Goal: Information Seeking & Learning: Compare options

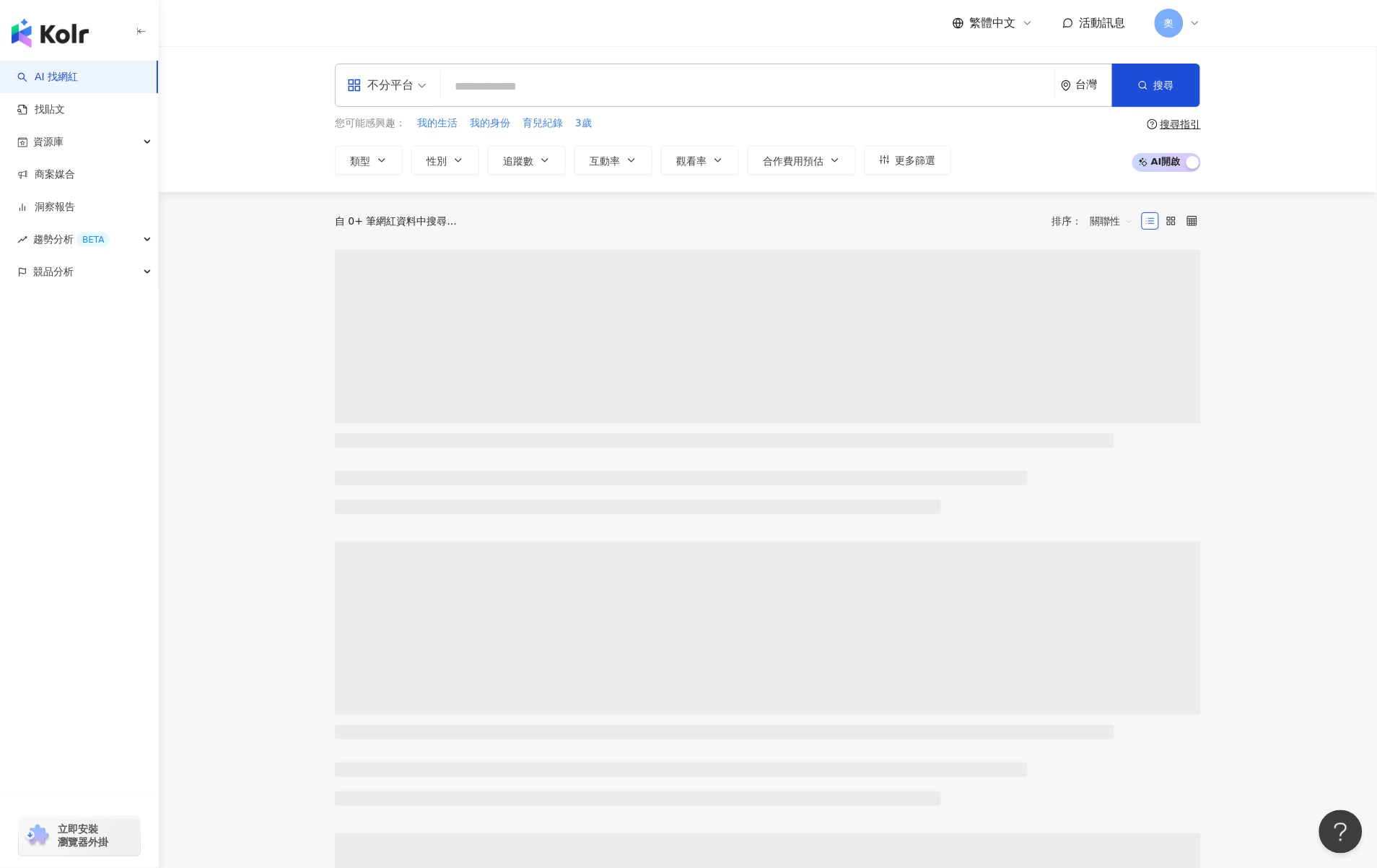
click at [532, 99] on input "search" at bounding box center [748, 86] width 602 height 27
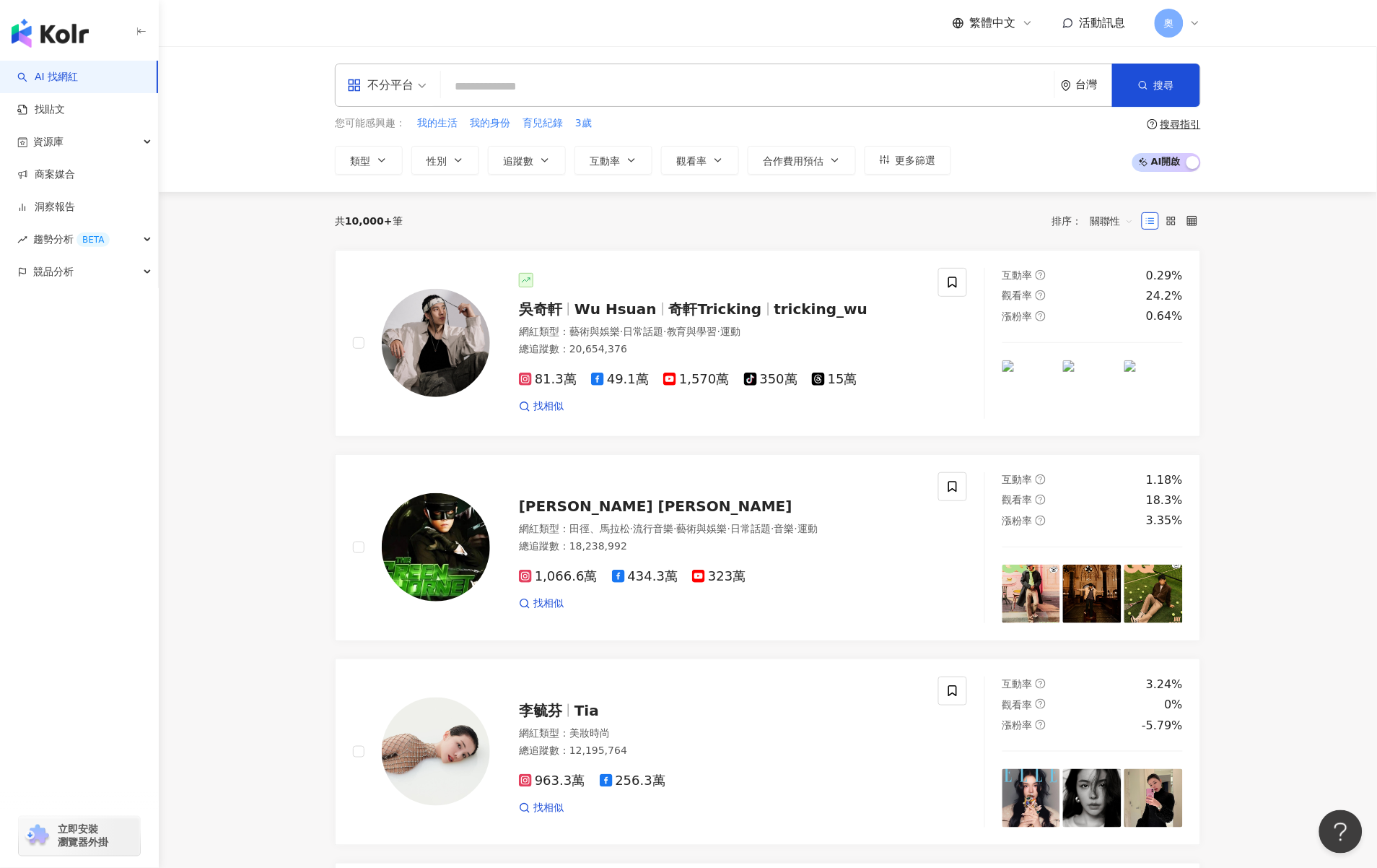
click at [541, 90] on input "search" at bounding box center [748, 86] width 602 height 27
paste input "*********"
type input "*********"
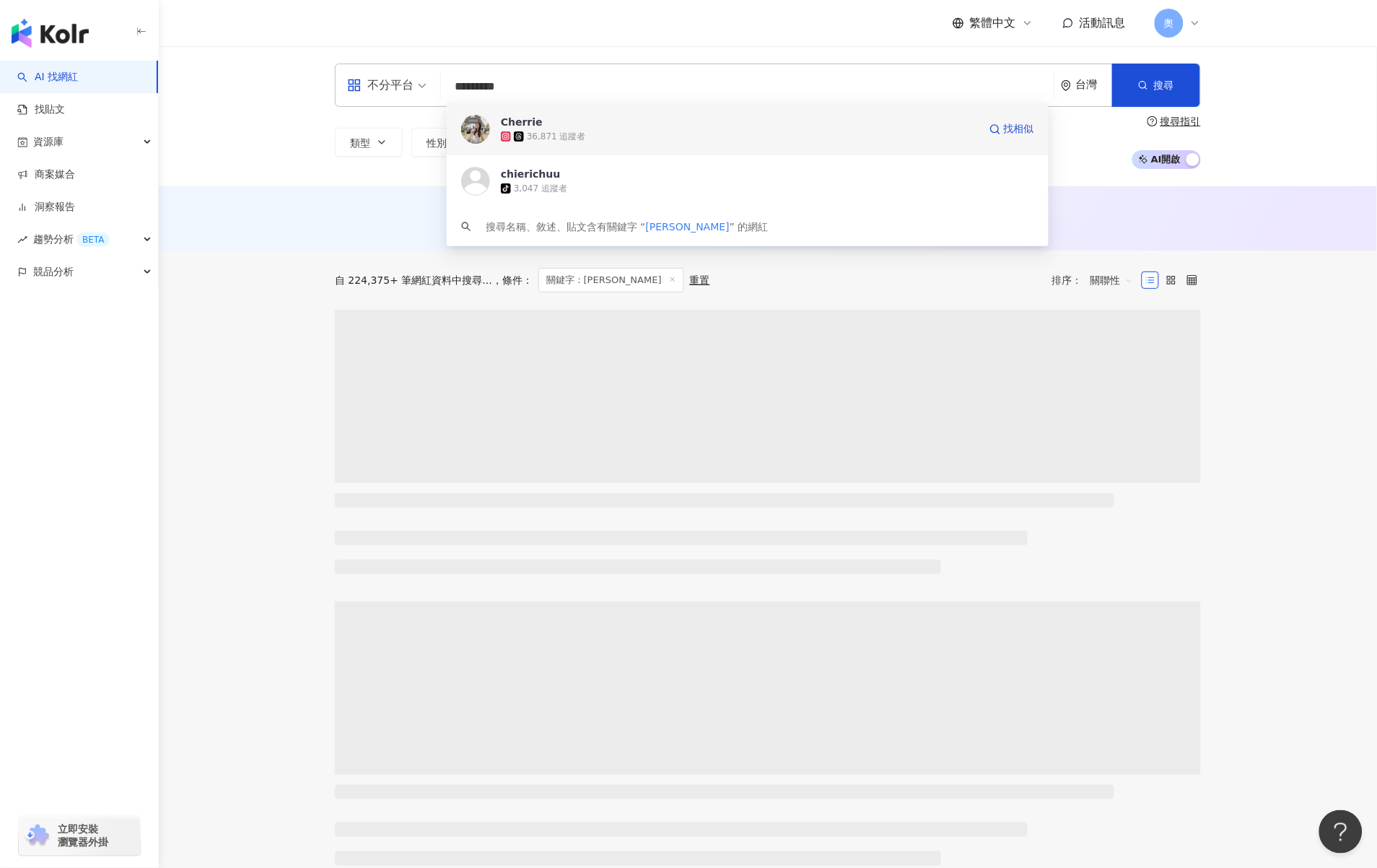
click at [615, 135] on div "36,871 追蹤者" at bounding box center [740, 136] width 478 height 14
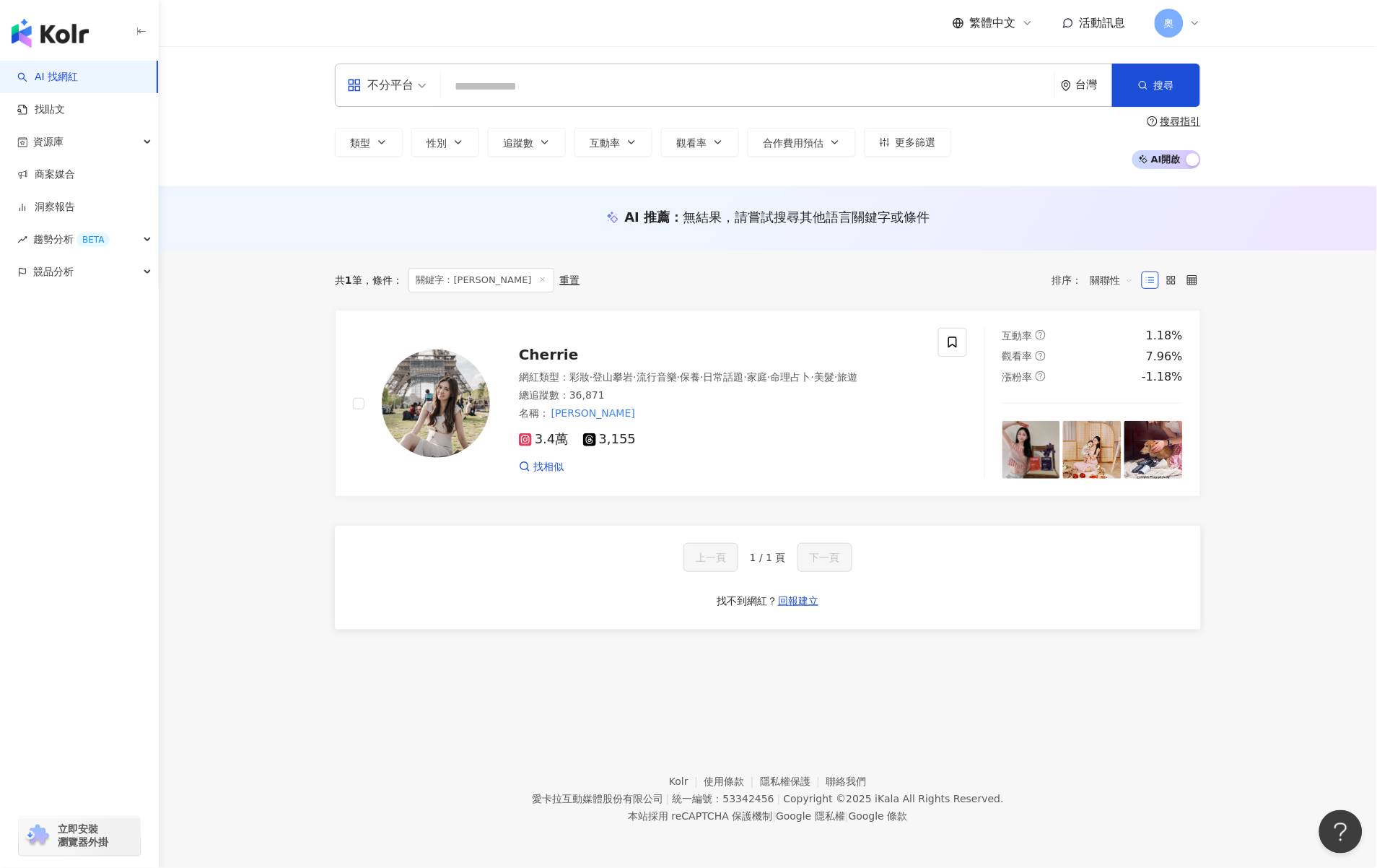
click at [580, 89] on input "search" at bounding box center [748, 86] width 602 height 27
paste input "**********"
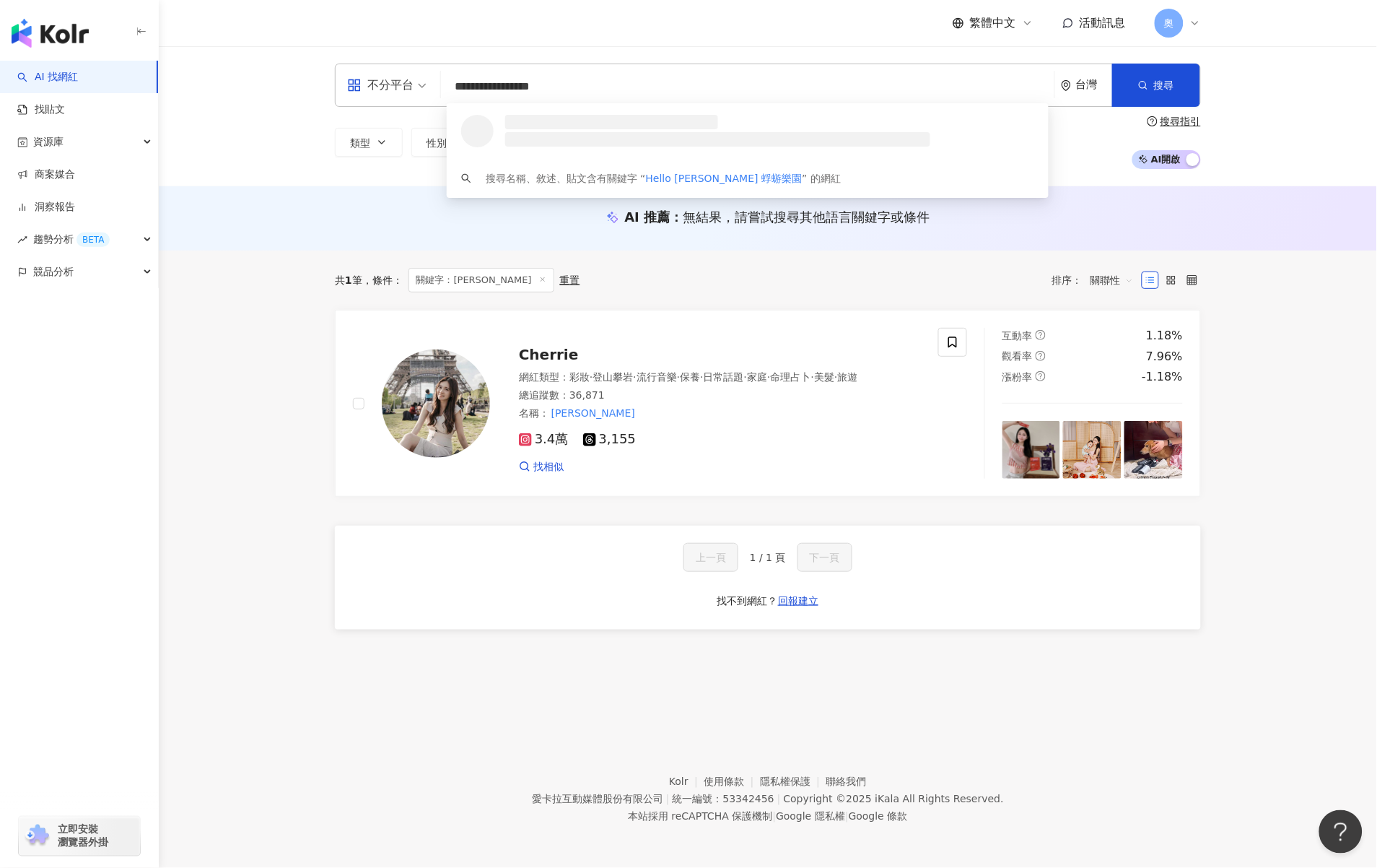
type input "**********"
click at [1168, 80] on span "搜尋" at bounding box center [1164, 85] width 20 height 12
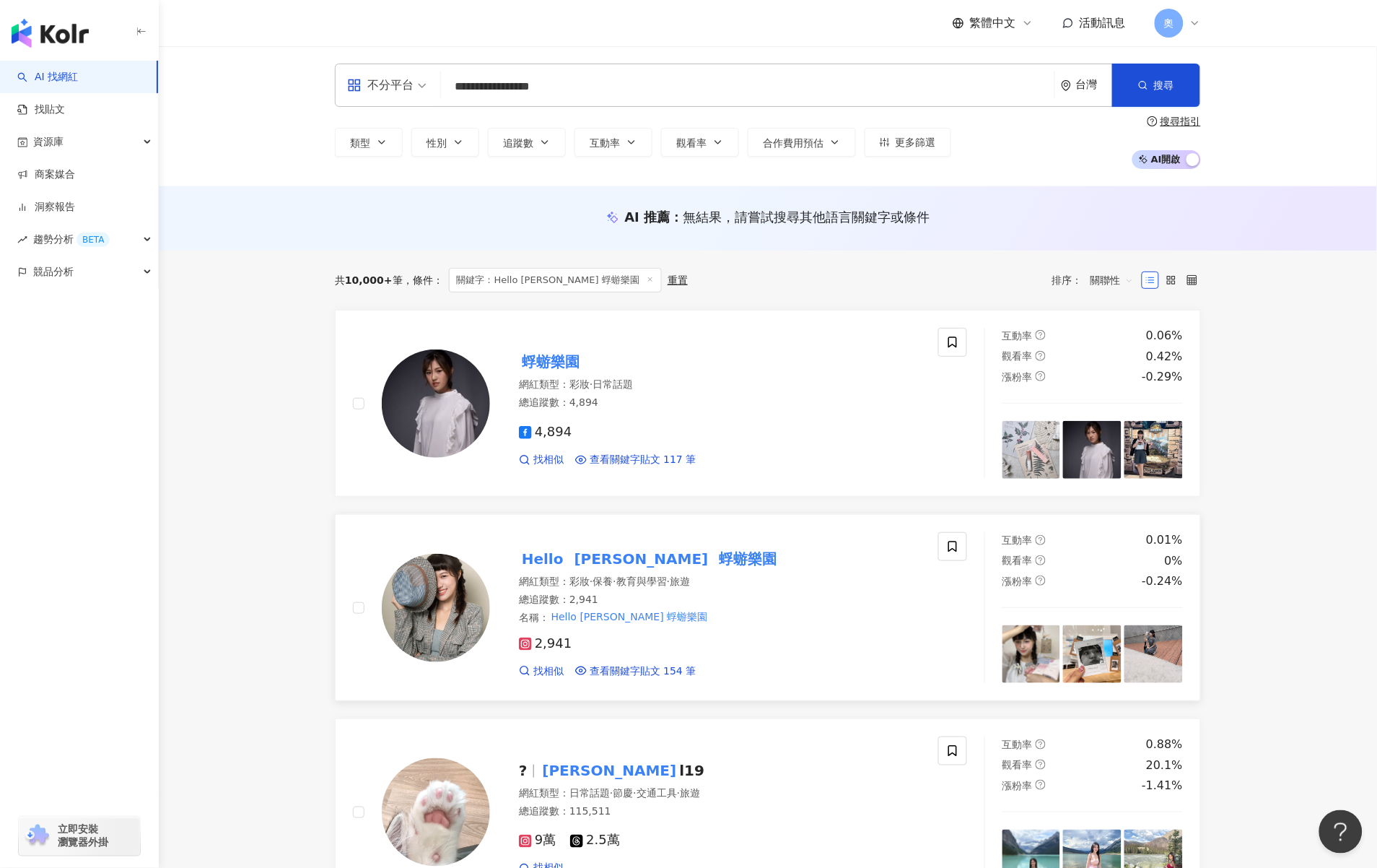
click at [717, 566] on mark "蜉蝣樂園" at bounding box center [748, 559] width 63 height 23
drag, startPoint x: 602, startPoint y: 87, endPoint x: 446, endPoint y: 77, distance: 156.3
click at [449, 78] on input "**********" at bounding box center [748, 86] width 602 height 27
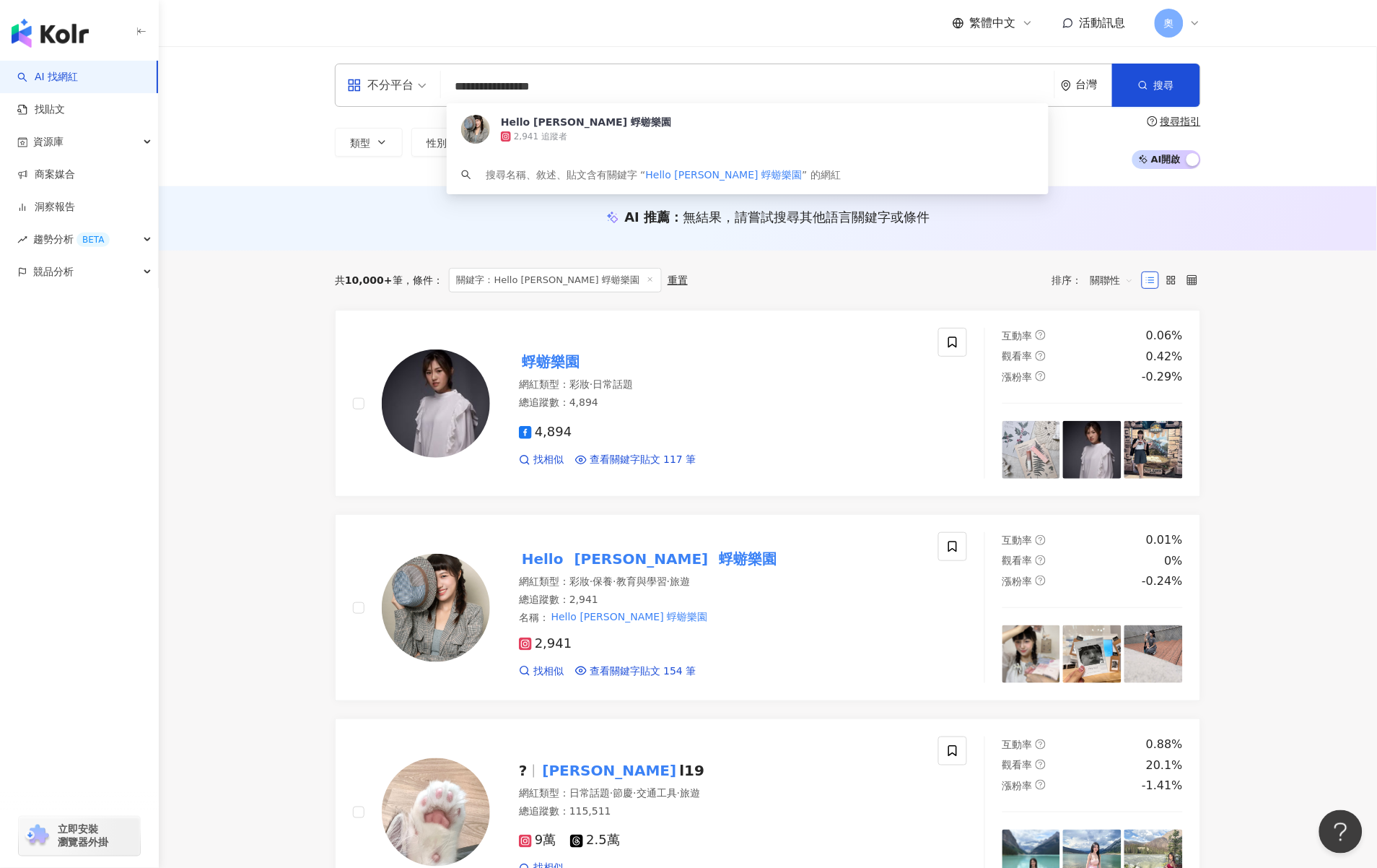
paste input "**********"
type input "**********"
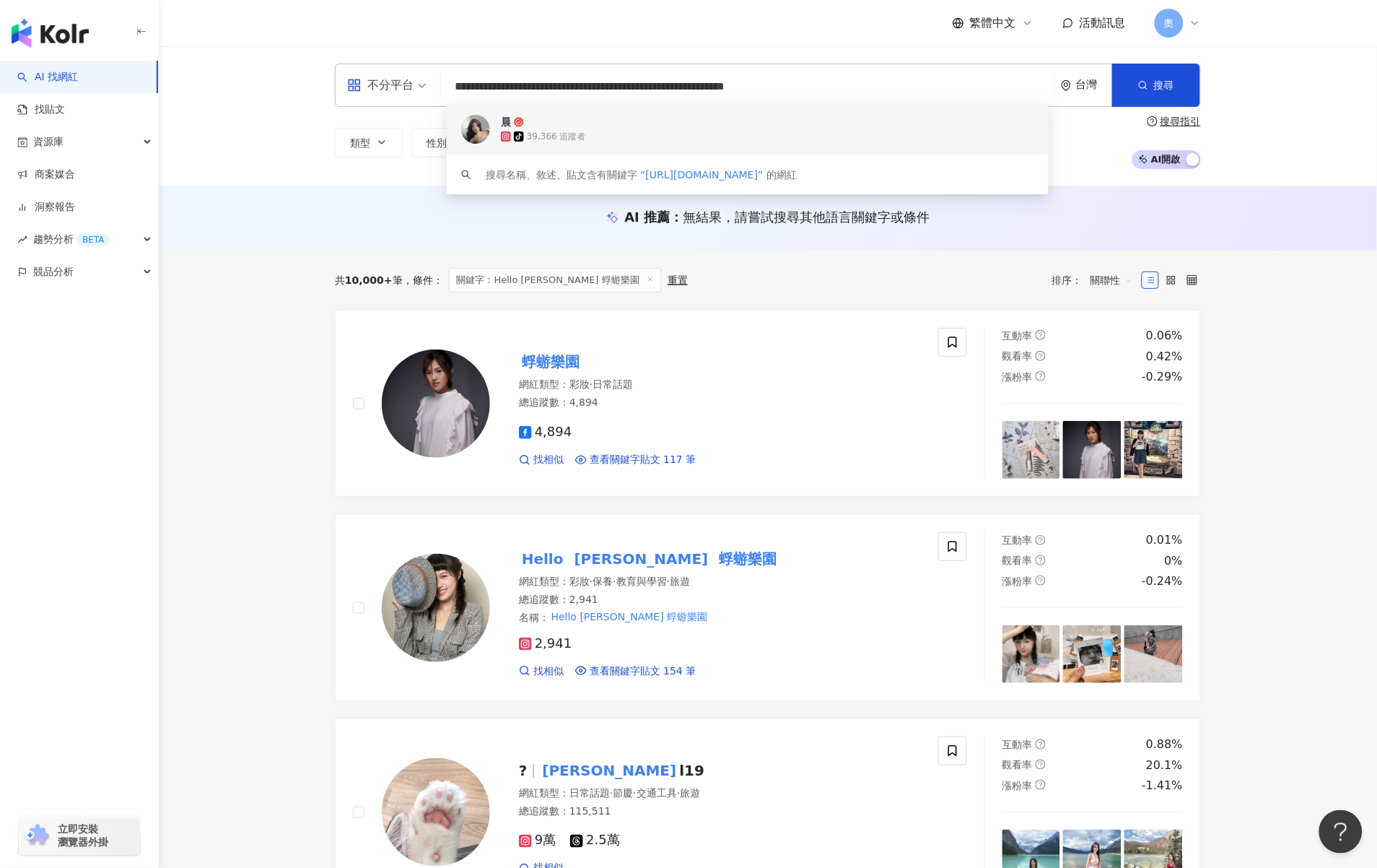
drag, startPoint x: 686, startPoint y: 84, endPoint x: 808, endPoint y: 88, distance: 122.1
click at [808, 88] on input "**********" at bounding box center [748, 86] width 602 height 27
click at [699, 143] on div "tiktok-icon 39,366 追蹤者" at bounding box center [740, 136] width 478 height 14
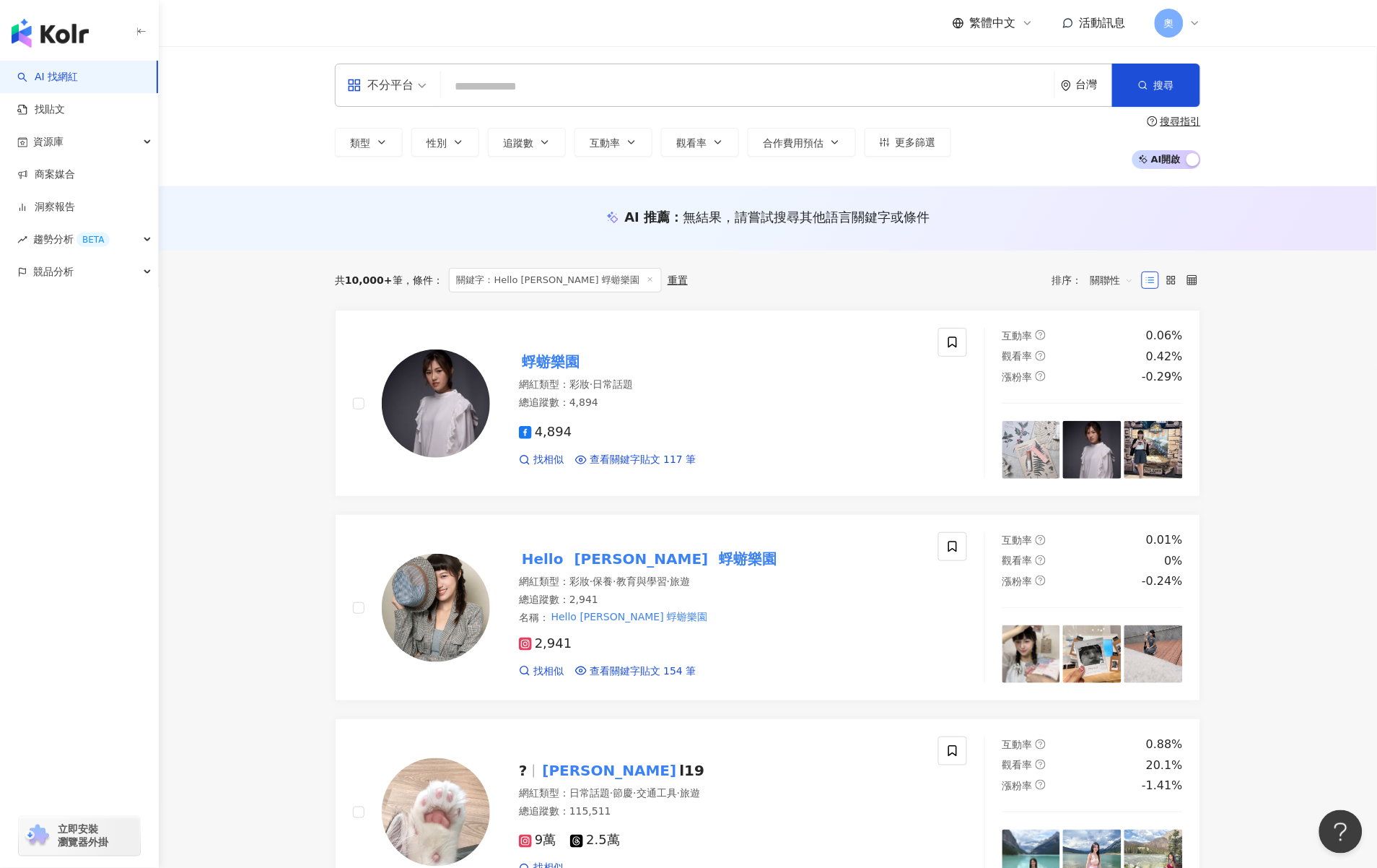
click at [654, 77] on input "search" at bounding box center [748, 86] width 602 height 27
paste input "******"
type input "******"
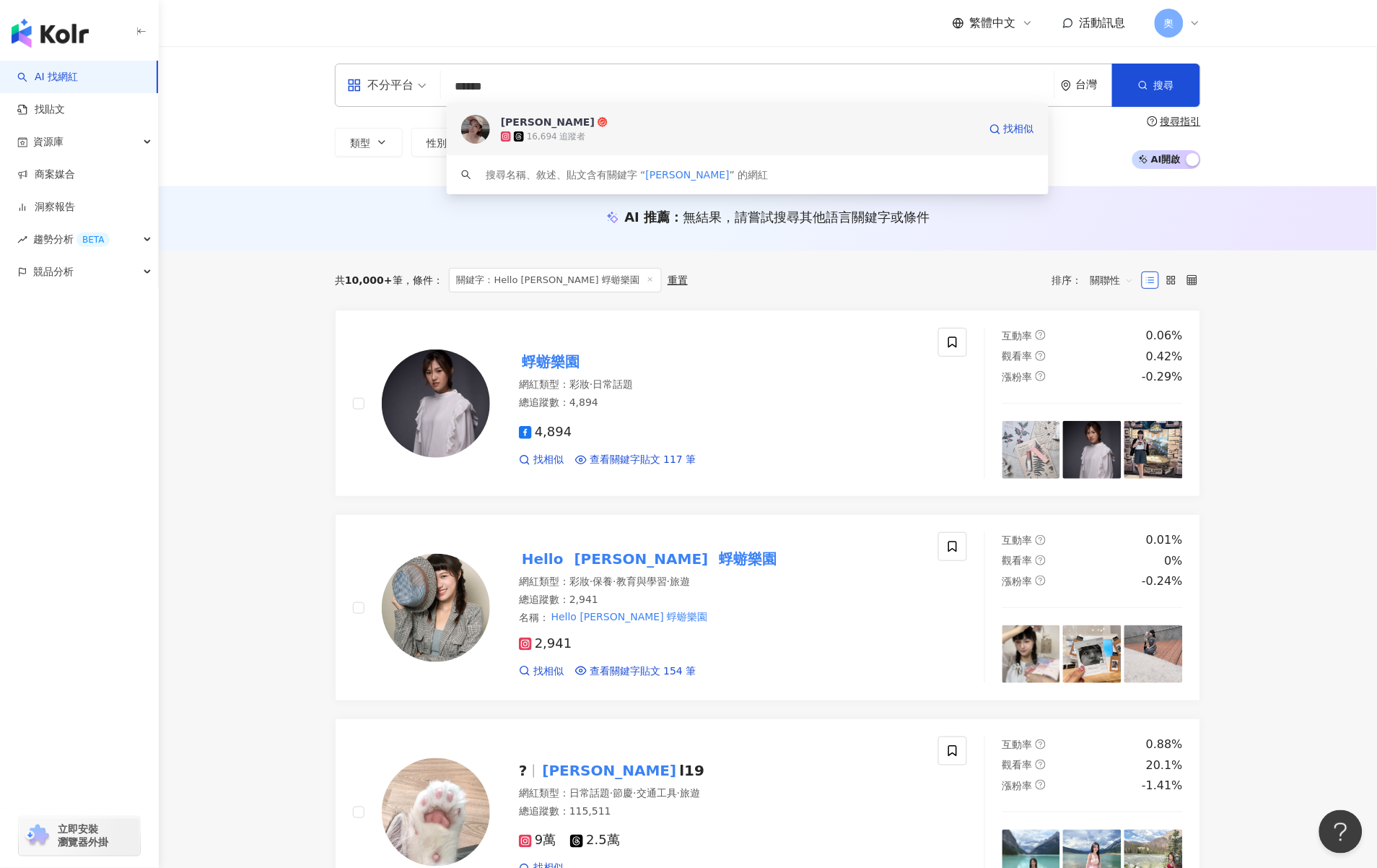
click at [611, 144] on div "慈慈Rita 16,694 追蹤者 找相似" at bounding box center [748, 129] width 602 height 52
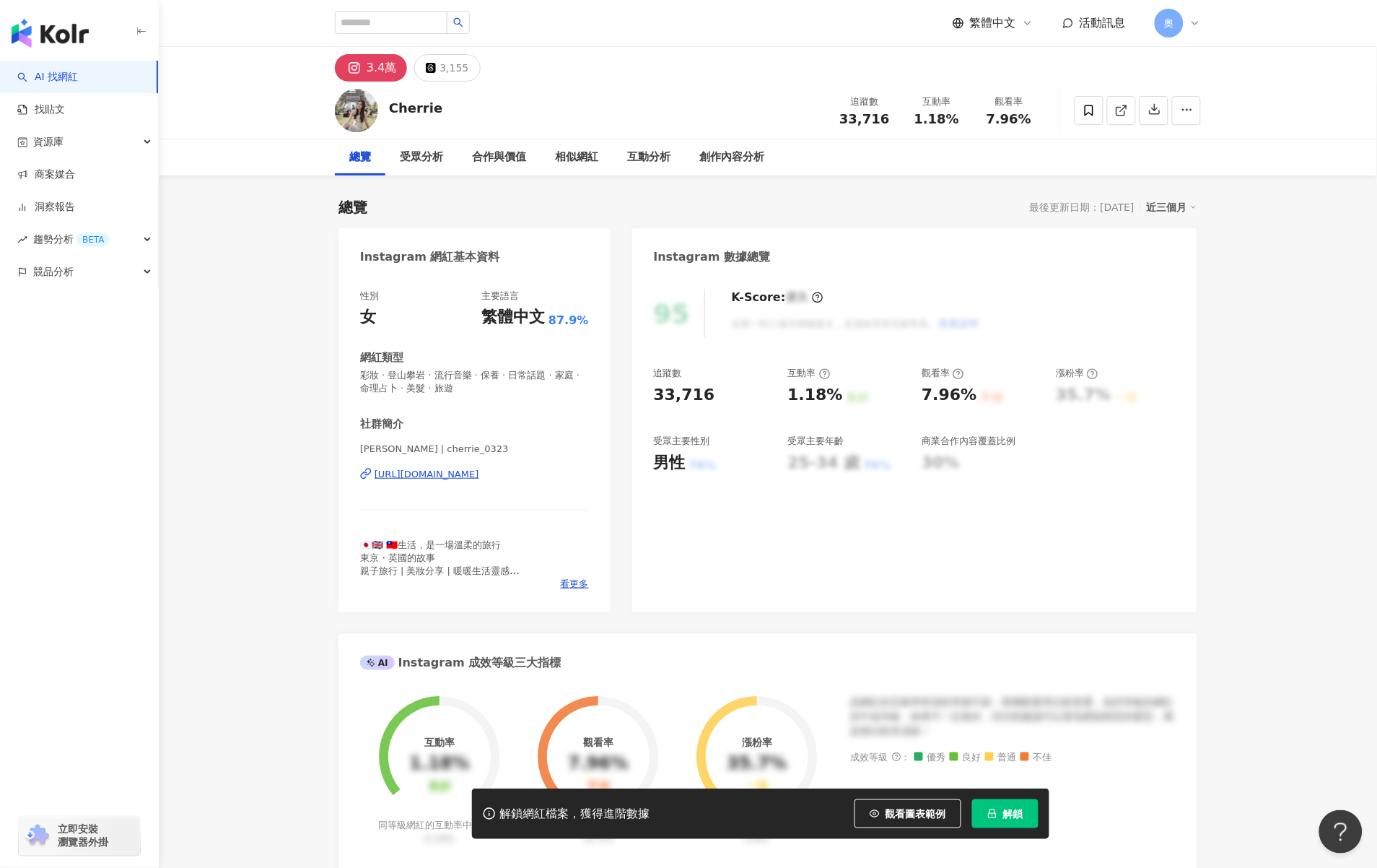
click at [1026, 805] on button "解鎖" at bounding box center [1005, 813] width 66 height 29
drag, startPoint x: 804, startPoint y: 394, endPoint x: 835, endPoint y: 393, distance: 31.0
click at [835, 393] on div "追蹤數 33,716 互動率 1.18% 良好 觀看率 7.96% 不佳 漲粉率 35.7% 一般 受眾主要性別 男性 76% 受眾主要年齡 25-34 歲 …" at bounding box center [914, 420] width 522 height 107
copy div "1.18%"
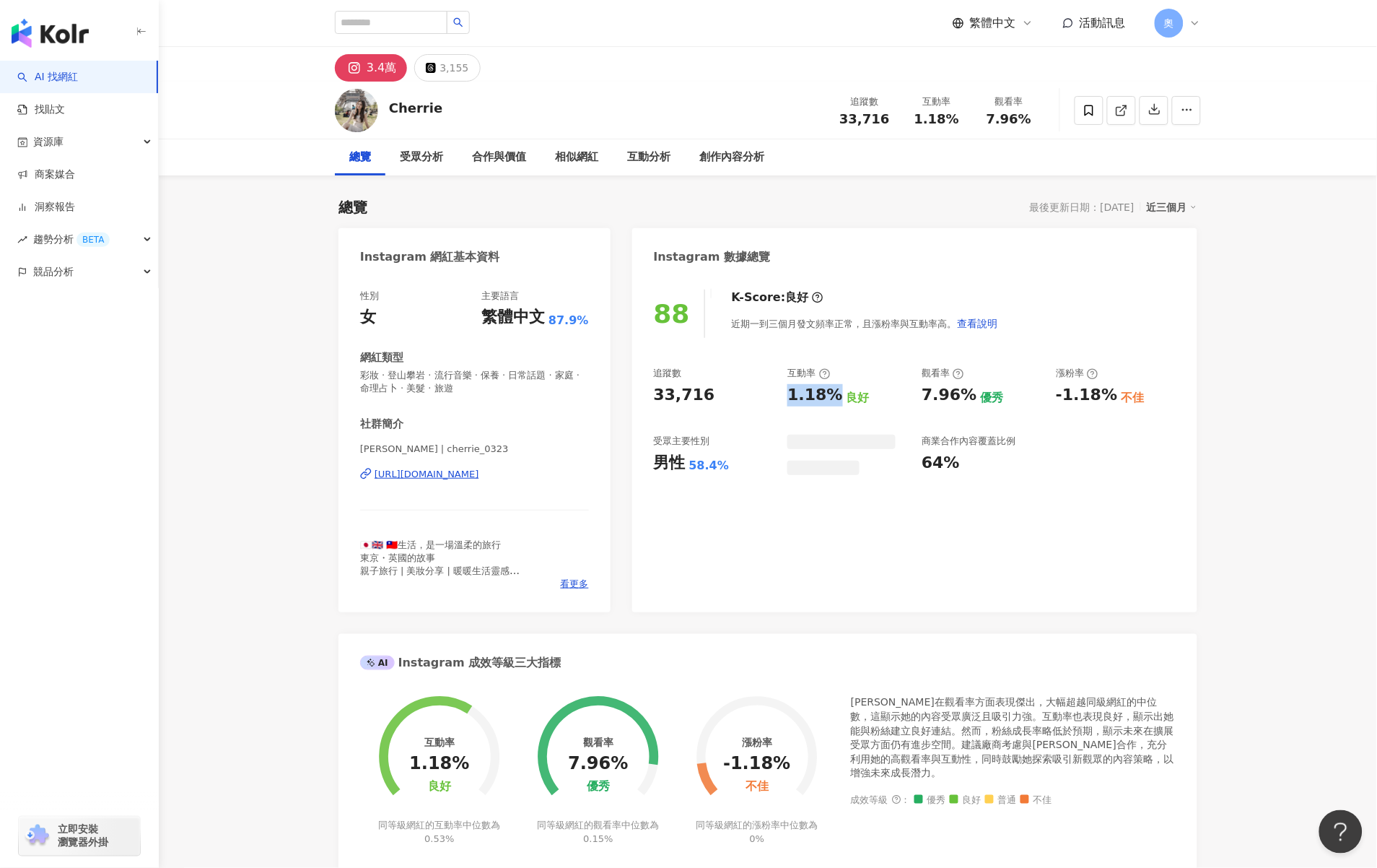
click at [970, 392] on div "追蹤數 33,716 互動率 1.18% 良好 觀看率 7.96% 優秀 漲粉率 -1.18% 不佳 受眾主要性別 男性 58.4% 商業合作內容覆蓋比例 6…" at bounding box center [914, 421] width 522 height 108
drag, startPoint x: 1103, startPoint y: 396, endPoint x: 1113, endPoint y: 397, distance: 10.0
click at [1112, 397] on div "追蹤數 33,716 互動率 1.18% 良好 觀看率 7.96% 優秀 漲粉率 -1.18% 不佳 受眾主要性別 男性 58.4% 受眾主要年齡 25-34…" at bounding box center [914, 420] width 522 height 107
click at [1121, 397] on div "不佳" at bounding box center [1133, 397] width 23 height 16
drag, startPoint x: 1052, startPoint y: 402, endPoint x: 1110, endPoint y: 399, distance: 58.1
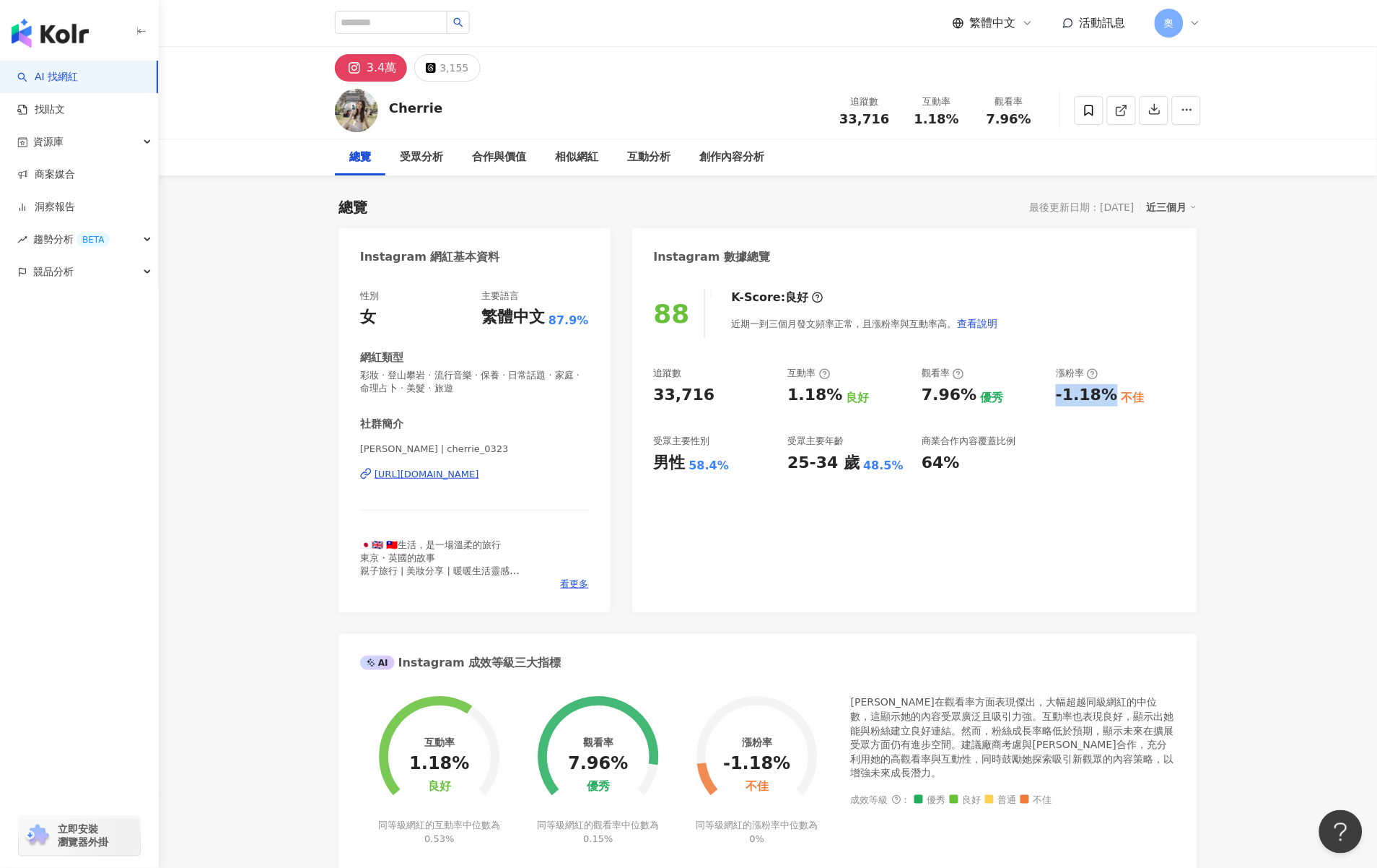
click at [1110, 399] on div "追蹤數 33,716 互動率 1.18% 良好 觀看率 7.96% 優秀 漲粉率 -1.18% 不佳 受眾主要性別 男性 58.4% 受眾主要年齡 25-34…" at bounding box center [914, 420] width 522 height 107
copy div "-1.18%"
click at [436, 76] on button "3,155" at bounding box center [447, 67] width 66 height 27
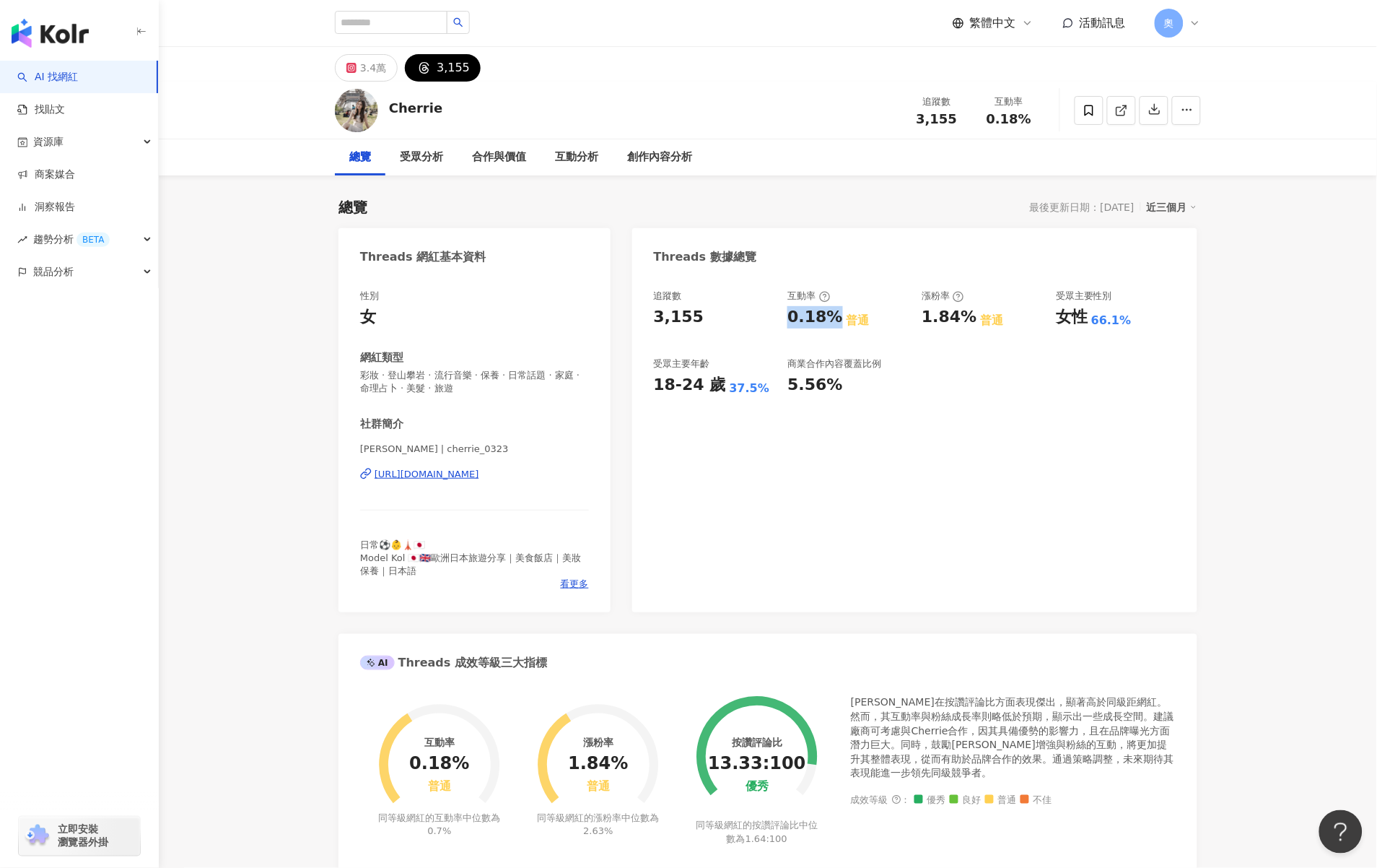
drag, startPoint x: 859, startPoint y: 321, endPoint x: 833, endPoint y: 318, distance: 26.2
click at [833, 318] on div "追蹤數 3,155 互動率 0.18% 普通 漲粉率 1.84% 普通 受眾主要性別 女性 66.1% 受眾主要年齡 18-24 歲 37.5% 商業合作內容…" at bounding box center [914, 343] width 522 height 107
copy div "0.18%"
drag, startPoint x: 918, startPoint y: 321, endPoint x: 972, endPoint y: 320, distance: 54.0
click at [972, 320] on div "追蹤數 3,155 互動率 0.18% 普通 漲粉率 1.84% 普通 受眾主要性別 女性 66.1% 受眾主要年齡 18-24 歲 37.5% 商業合作內容…" at bounding box center [914, 343] width 522 height 107
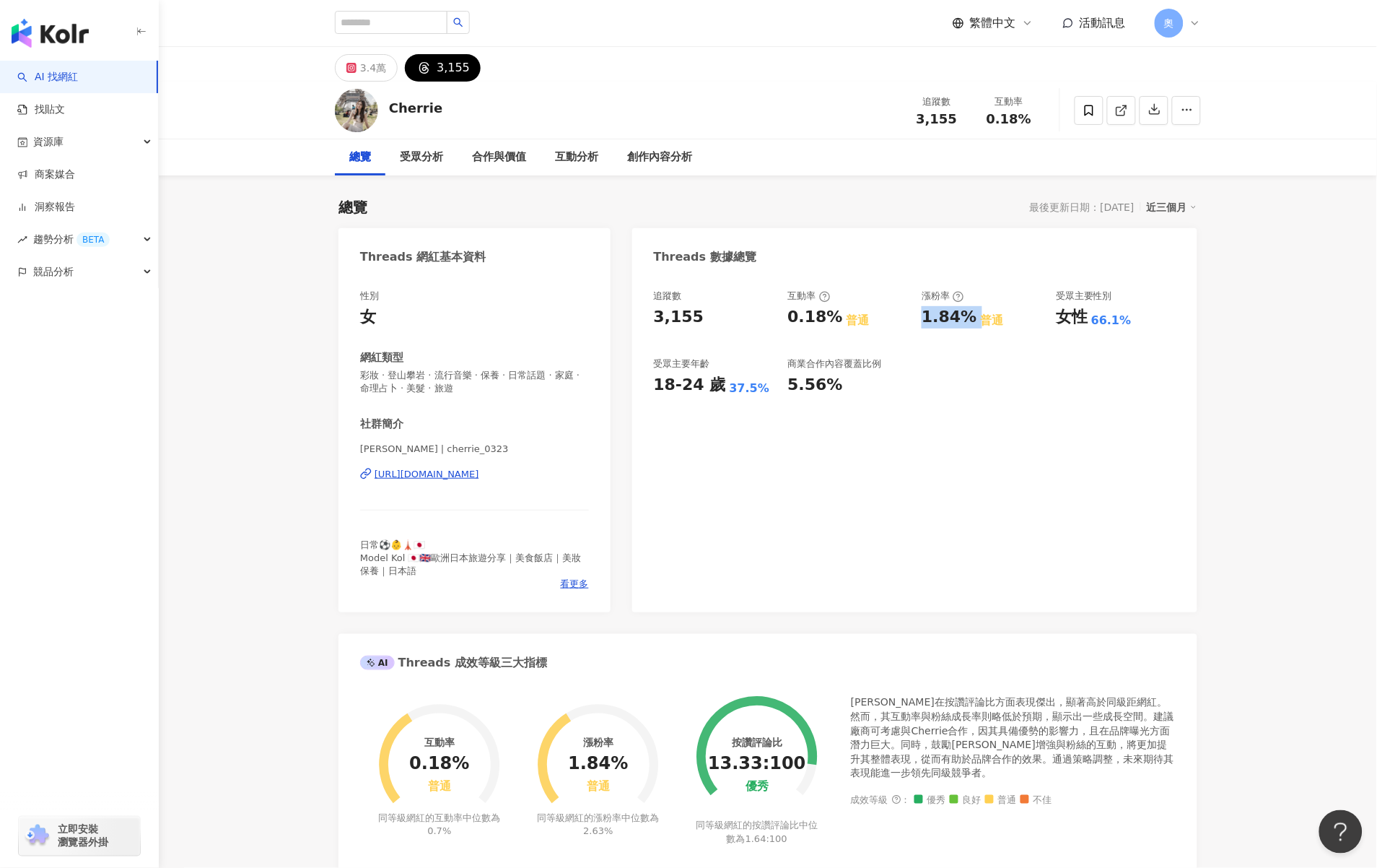
copy div "1.84%"
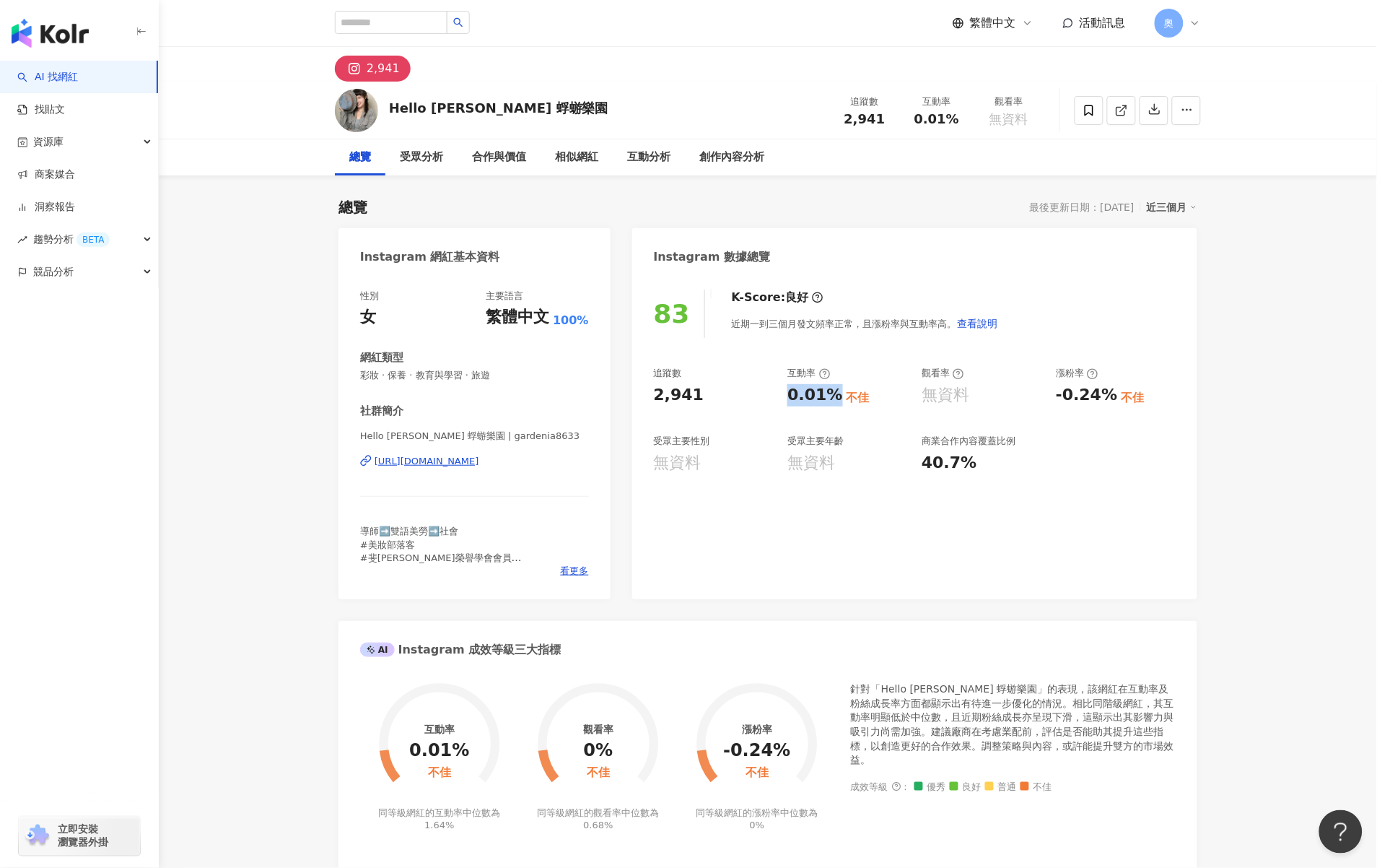
drag, startPoint x: 784, startPoint y: 399, endPoint x: 835, endPoint y: 399, distance: 51.0
click at [835, 399] on div "追蹤數 2,941 互動率 0.01% 不佳 觀看率 無資料 漲粉率 -0.24% 不佳 受眾主要性別 無資料 受眾主要年齡 無資料 商業合作內容覆蓋比例 4…" at bounding box center [914, 420] width 522 height 107
copy div "0.01%"
drag, startPoint x: 908, startPoint y: 398, endPoint x: 965, endPoint y: 398, distance: 57.0
click at [965, 398] on div "追蹤數 2,941 互動率 0.01% 不佳 觀看率 無資料 漲粉率 -0.24% 不佳 受眾主要性別 無資料 受眾主要年齡 無資料 商業合作內容覆蓋比例 4…" at bounding box center [914, 420] width 522 height 107
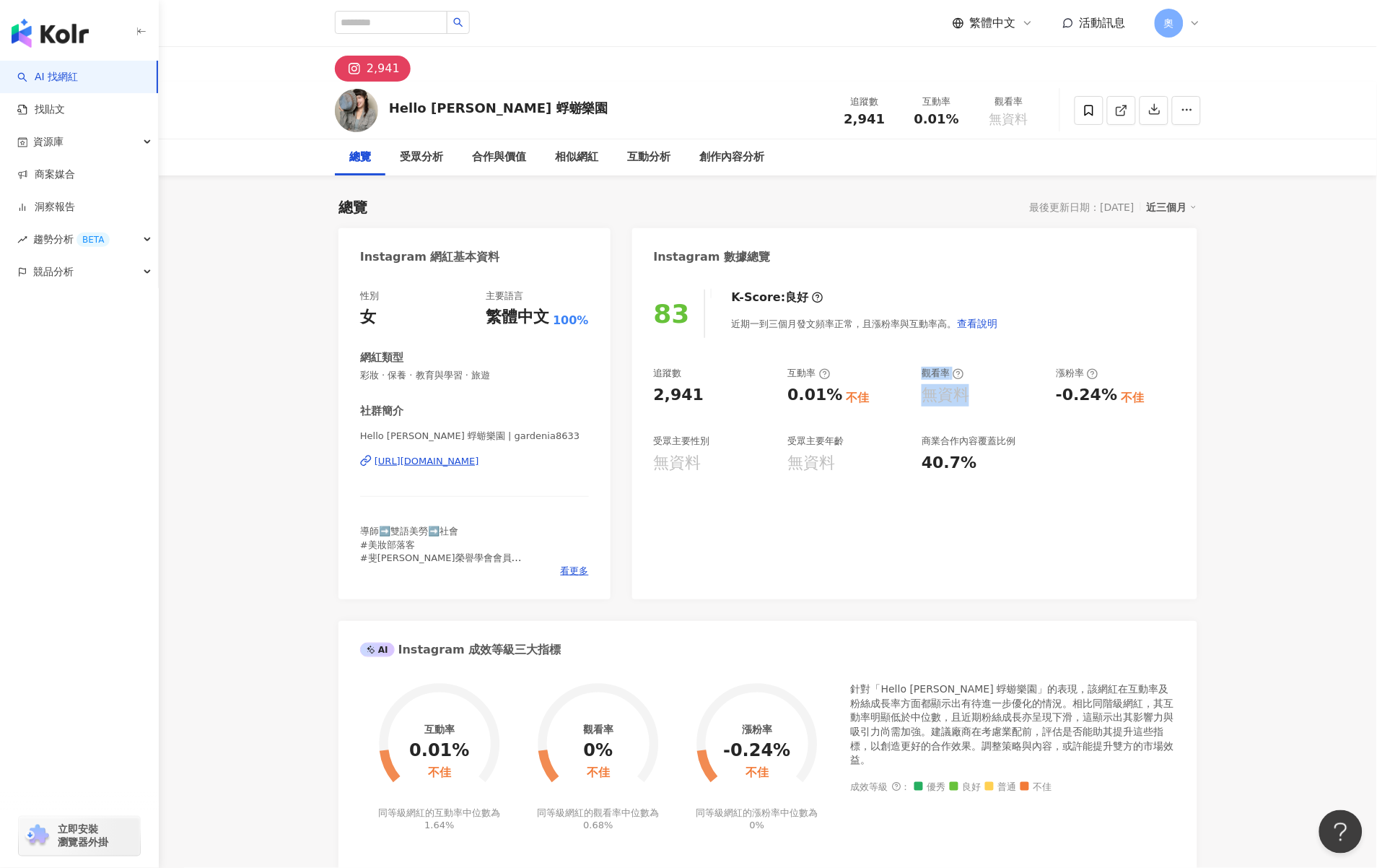
click at [1013, 390] on div "無資料" at bounding box center [981, 395] width 120 height 23
click at [1134, 389] on div "不佳" at bounding box center [1133, 397] width 23 height 16
drag, startPoint x: 1113, startPoint y: 395, endPoint x: 1047, endPoint y: 393, distance: 66.0
click at [1047, 393] on div "追蹤數 2,941 互動率 0.01% 不佳 觀看率 無資料 漲粉率 -0.24% 不佳 受眾主要性別 無資料 受眾主要年齡 無資料 商業合作內容覆蓋比例 4…" at bounding box center [914, 420] width 522 height 107
click at [1057, 396] on div "-0.24%" at bounding box center [1086, 395] width 61 height 23
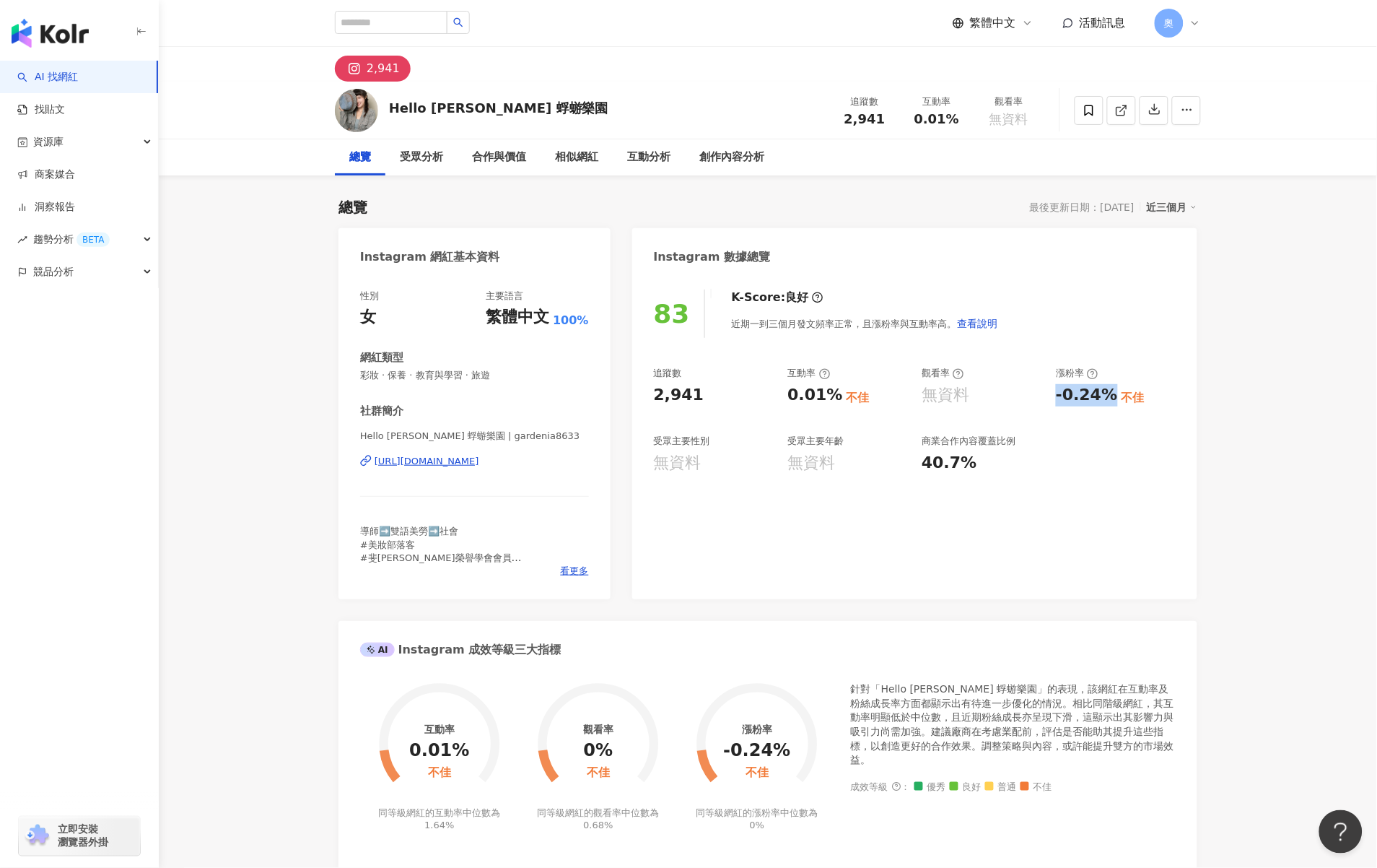
drag, startPoint x: 1054, startPoint y: 394, endPoint x: 1108, endPoint y: 398, distance: 54.1
click at [1108, 398] on div "追蹤數 2,941 互動率 0.01% 不佳 觀看率 無資料 漲粉率 -0.24% 不佳 受眾主要性別 無資料 受眾主要年齡 無資料 商業合作內容覆蓋比例 4…" at bounding box center [914, 420] width 522 height 107
copy div "-0.24%"
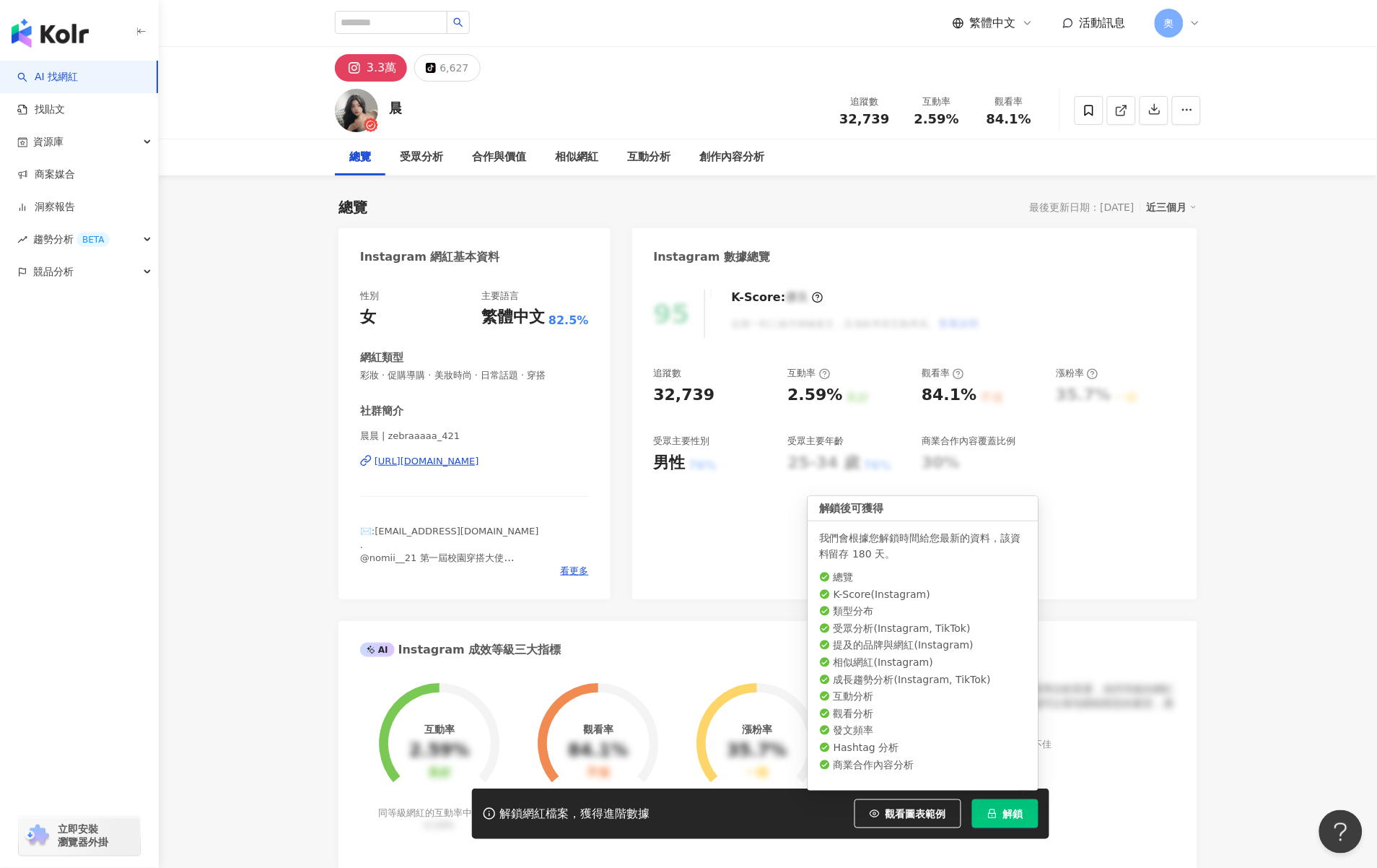
click at [1004, 820] on span "解鎖" at bounding box center [1013, 813] width 20 height 12
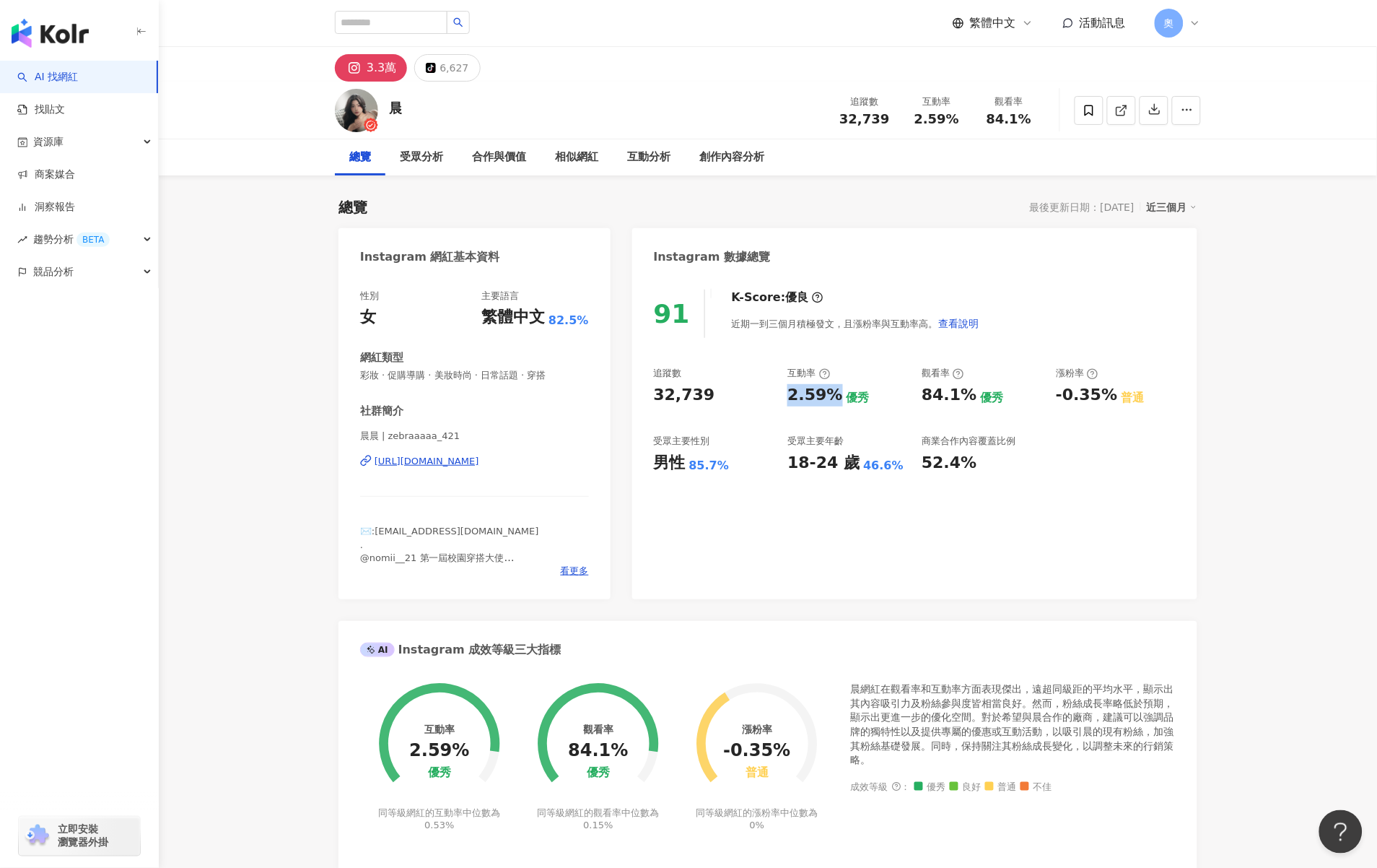
drag, startPoint x: 793, startPoint y: 395, endPoint x: 834, endPoint y: 398, distance: 41.1
click at [834, 398] on div "追蹤數 32,739 互動率 2.59% 優秀 觀看率 84.1% 優秀 漲粉率 -0.35% 普通 受眾主要性別 男性 85.7% 受眾主要年齡 18-24…" at bounding box center [914, 420] width 522 height 107
drag, startPoint x: 916, startPoint y: 396, endPoint x: 971, endPoint y: 396, distance: 55.0
click at [971, 396] on div "追蹤數 32,739 互動率 2.59% 優秀 觀看率 84.1% 優秀 漲粉率 -0.35% 普通 受眾主要性別 男性 85.7% 受眾主要年齡 18-24…" at bounding box center [914, 420] width 522 height 107
copy div "84.1%"
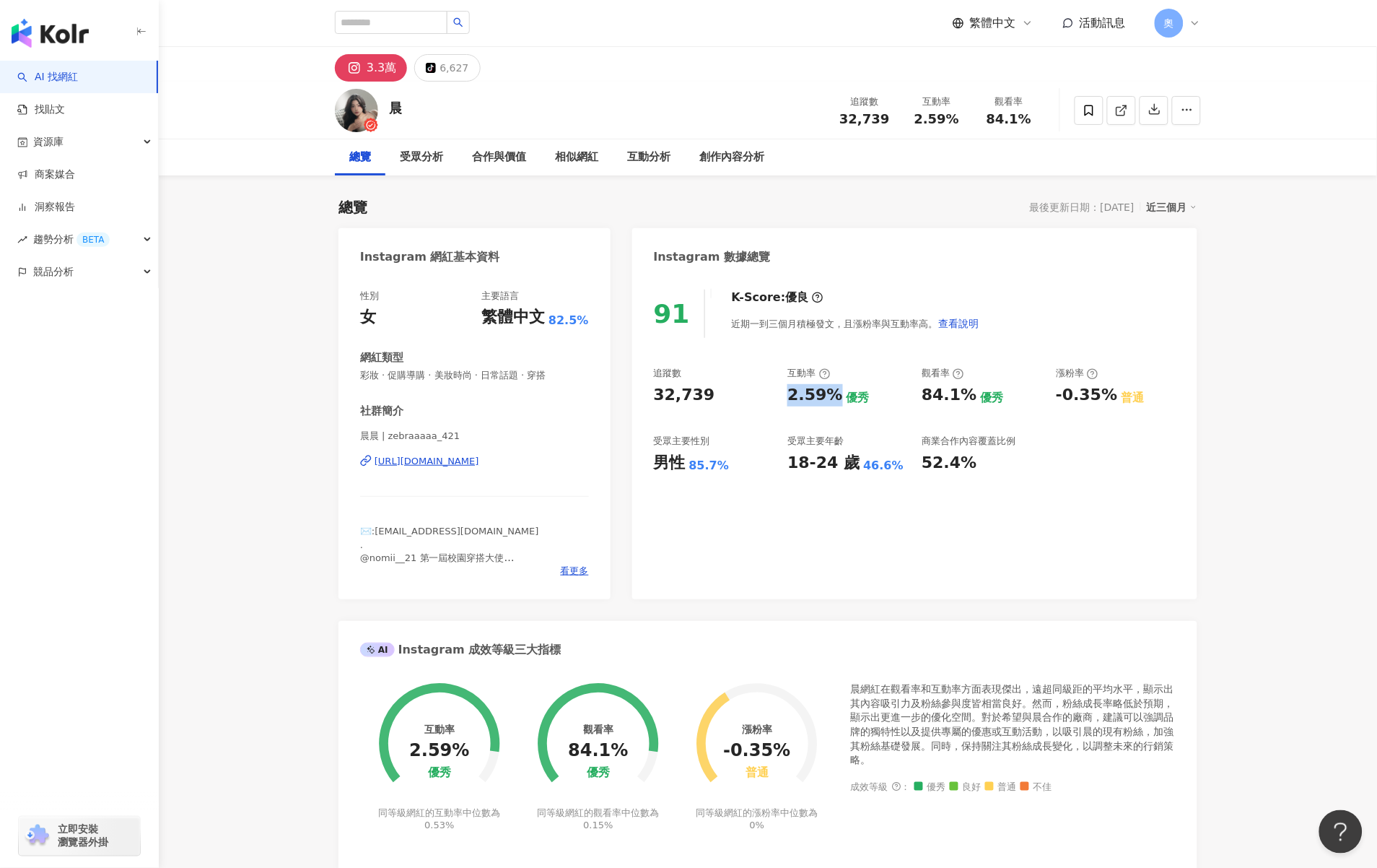
drag, startPoint x: 787, startPoint y: 393, endPoint x: 830, endPoint y: 398, distance: 43.3
click at [830, 398] on div "2.59%" at bounding box center [815, 395] width 55 height 23
copy div "2.59%"
drag, startPoint x: 916, startPoint y: 399, endPoint x: 963, endPoint y: 398, distance: 47.0
click at [963, 398] on div "追蹤數 32,739 互動率 2.59% 優秀 觀看率 84.1% 優秀 漲粉率 -0.35% 普通 受眾主要性別 男性 85.7% 受眾主要年齡 18-24…" at bounding box center [914, 420] width 522 height 107
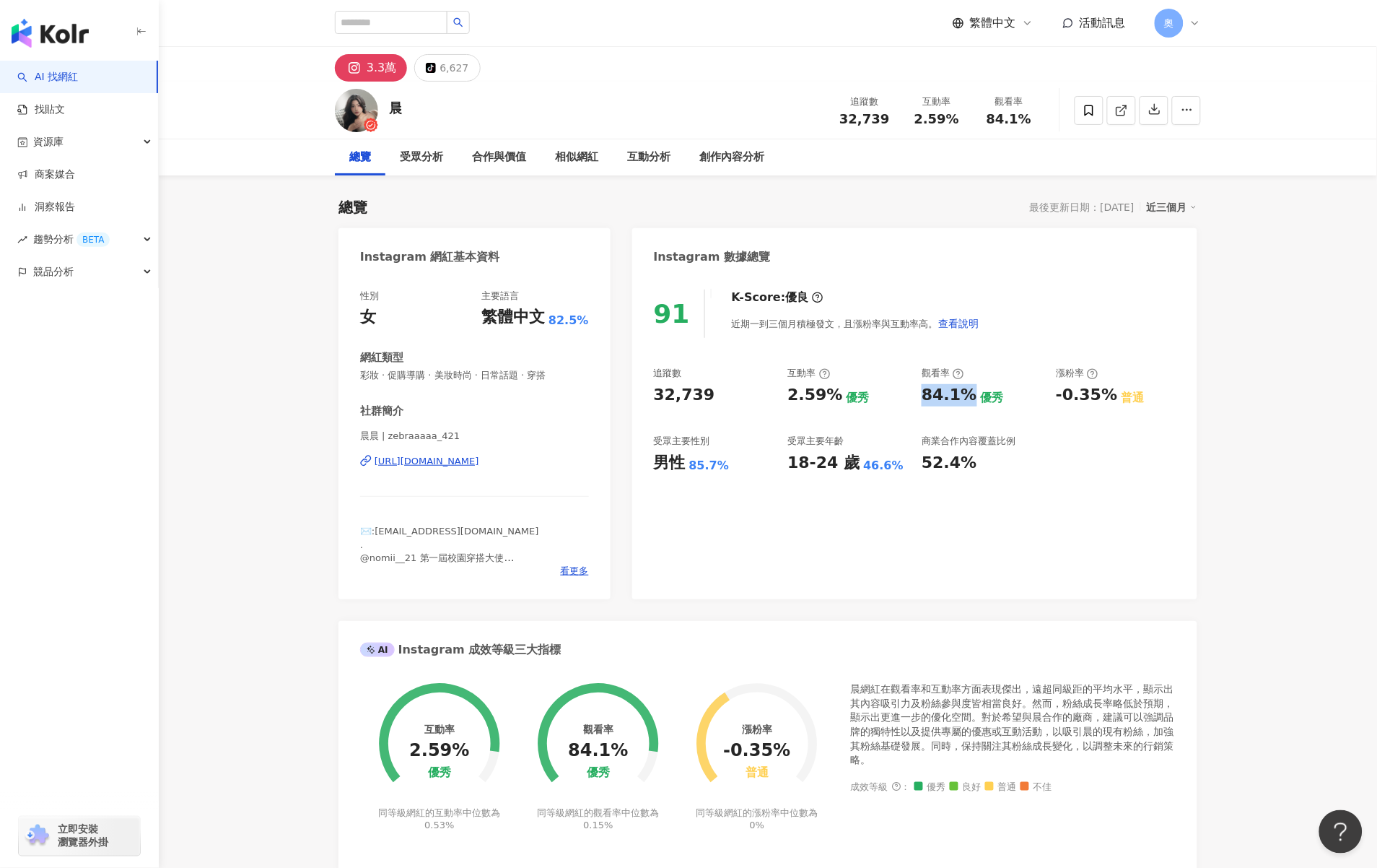
copy div "84.1%"
drag, startPoint x: 1049, startPoint y: 396, endPoint x: 1108, endPoint y: 394, distance: 59.0
click at [1108, 394] on div "追蹤數 32,739 互動率 2.59% 優秀 觀看率 84.1% 優秀 漲粉率 -0.35% 普通 受眾主要性別 男性 85.7% 受眾主要年齡 18-24…" at bounding box center [914, 420] width 522 height 107
copy div "-0.35%"
drag, startPoint x: 791, startPoint y: 391, endPoint x: 834, endPoint y: 396, distance: 43.3
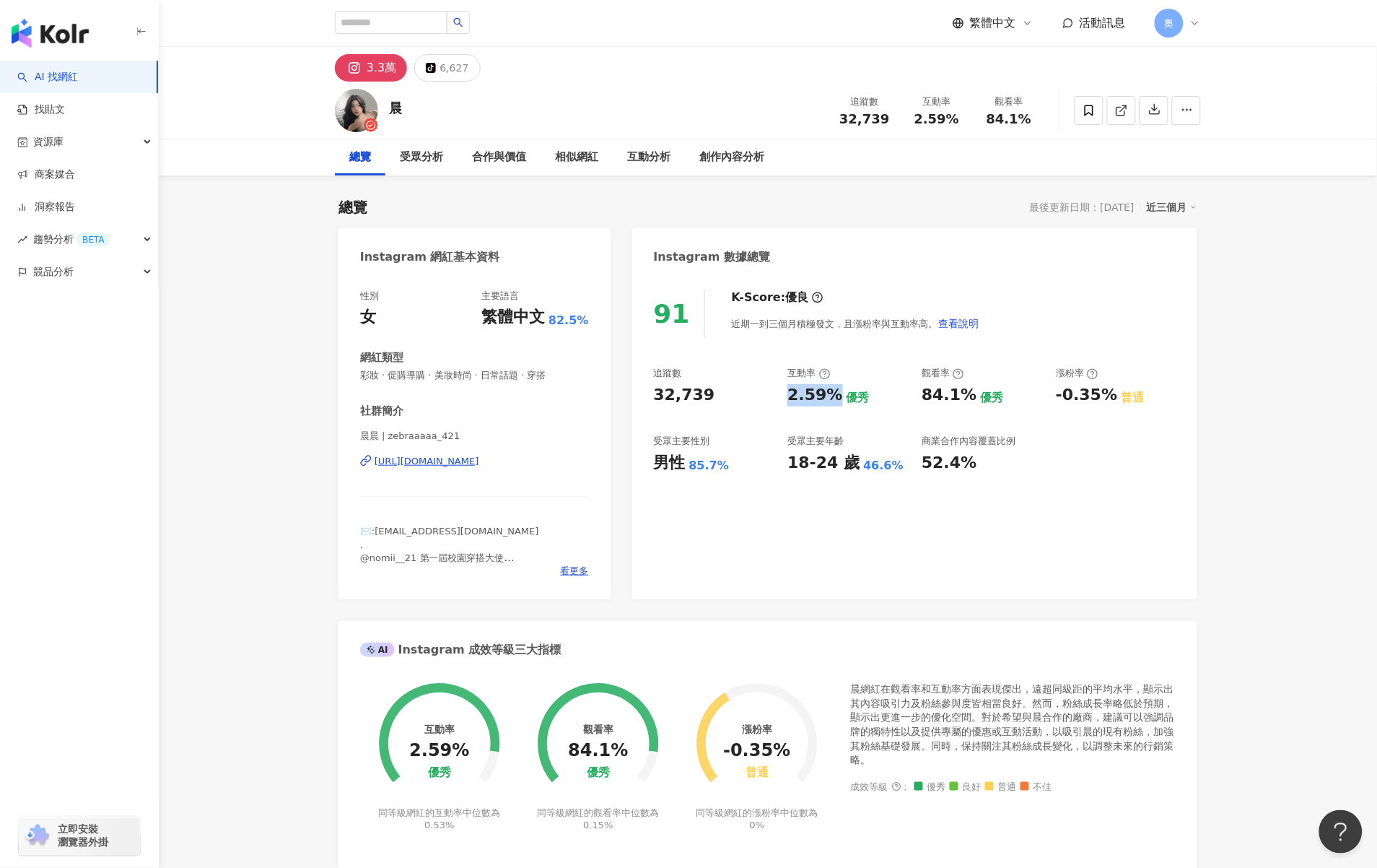
click at [834, 396] on div "2.59%" at bounding box center [815, 395] width 55 height 23
copy div "2.59%"
drag, startPoint x: 918, startPoint y: 396, endPoint x: 975, endPoint y: 394, distance: 57.0
click at [975, 394] on div "追蹤數 32,739 互動率 2.59% 優秀 觀看率 84.1% 優秀 漲粉率 -0.35% 普通 受眾主要性別 男性 85.7% 受眾主要年齡 18-24…" at bounding box center [914, 420] width 522 height 107
copy div "84.1%"
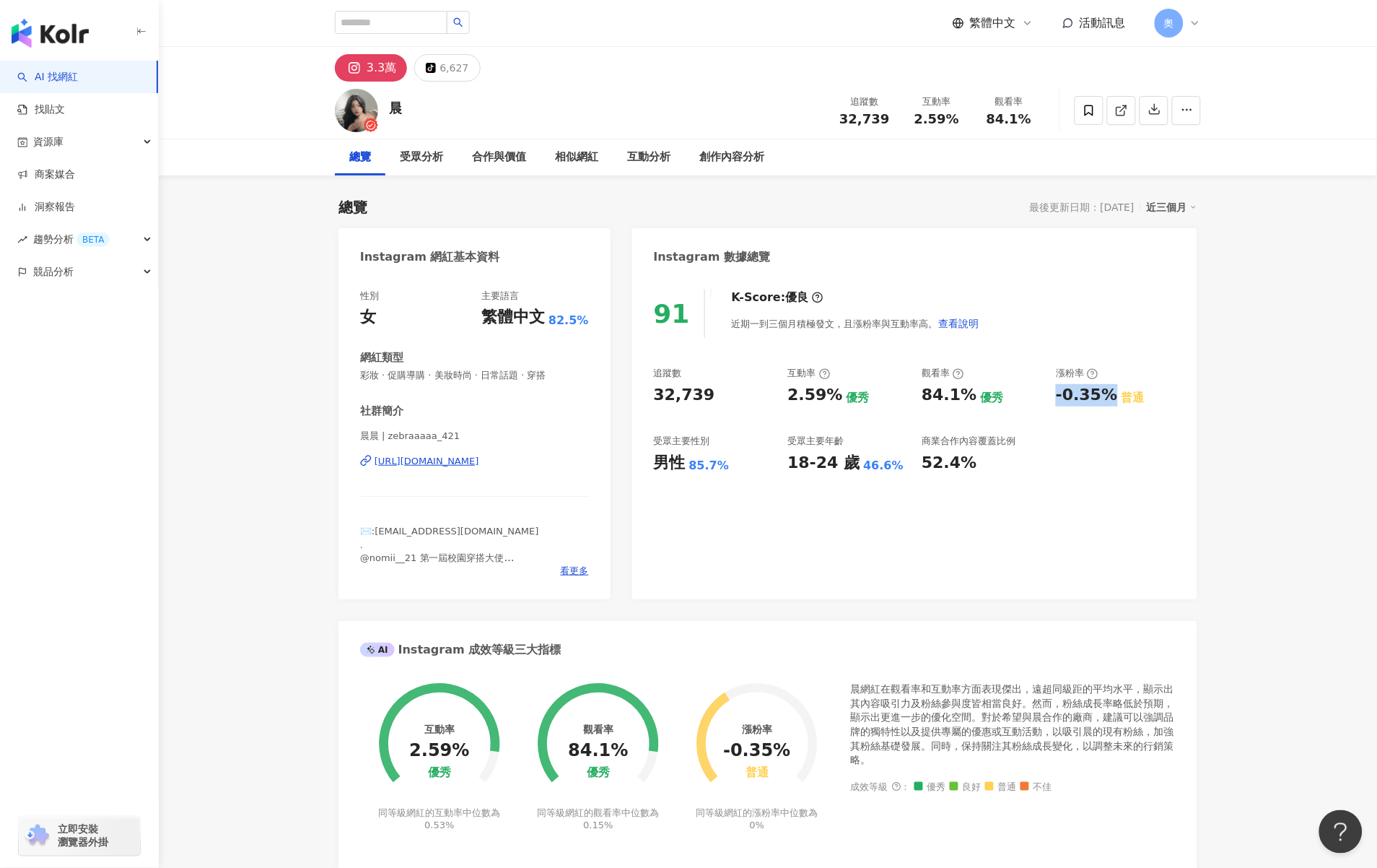
drag, startPoint x: 1050, startPoint y: 391, endPoint x: 1009, endPoint y: 340, distance: 65.4
click at [1106, 401] on div "追蹤數 32,739 互動率 2.59% 優秀 觀看率 84.1% 優秀 漲粉率 -0.35% 普通 受眾主要性別 男性 85.7% 受眾主要年齡 18-24…" at bounding box center [914, 420] width 522 height 107
copy div "-0.35%"
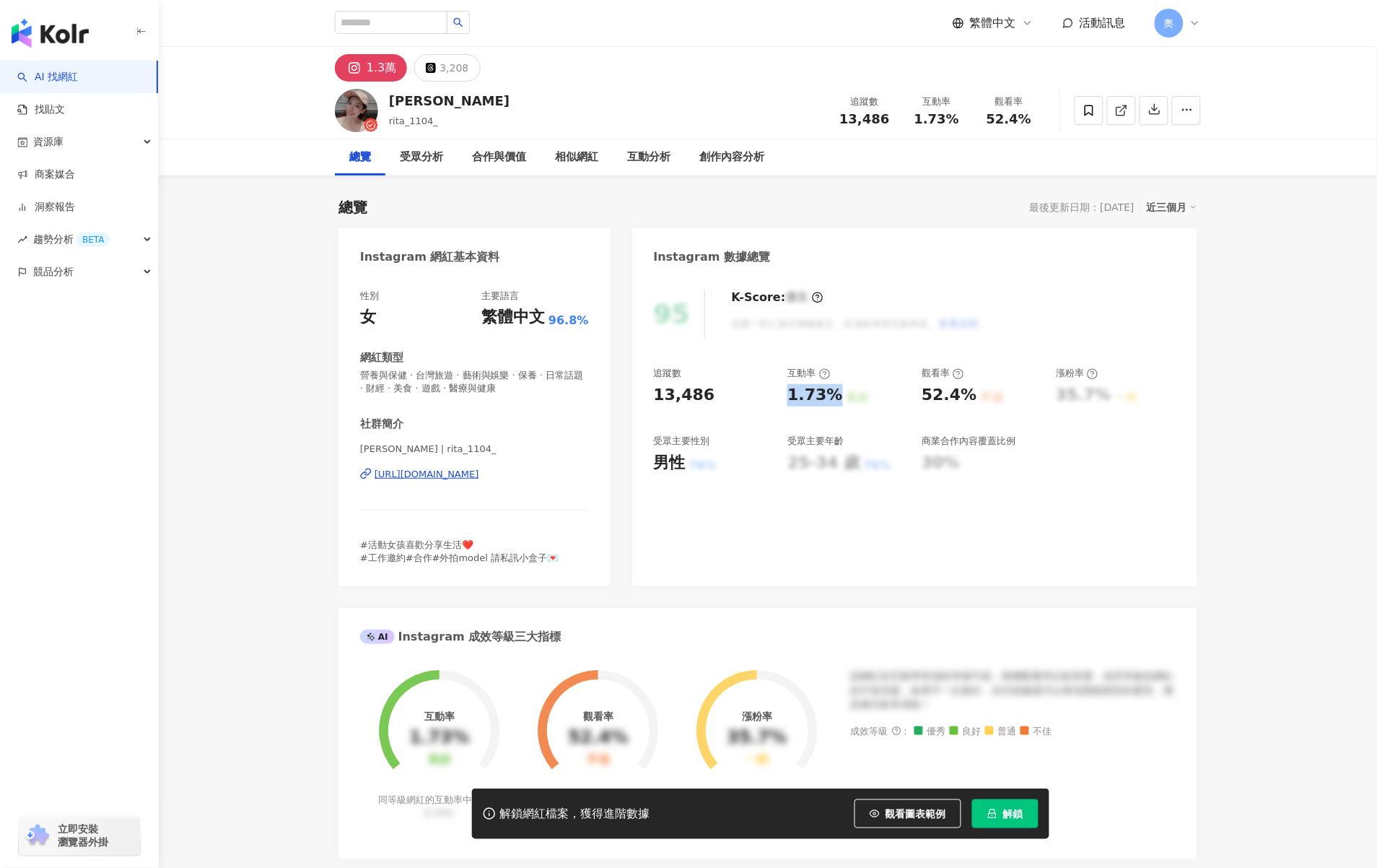
drag, startPoint x: 784, startPoint y: 396, endPoint x: 836, endPoint y: 393, distance: 52.1
click at [836, 393] on div "追蹤數 13,486 互動率 1.73% 良好 觀看率 52.4% 不佳 漲粉率 35.7% 一般 受眾主要性別 男性 76% 受眾主要年齡 25-34 歲 …" at bounding box center [914, 420] width 522 height 107
click at [1009, 823] on button "解鎖" at bounding box center [1005, 813] width 66 height 29
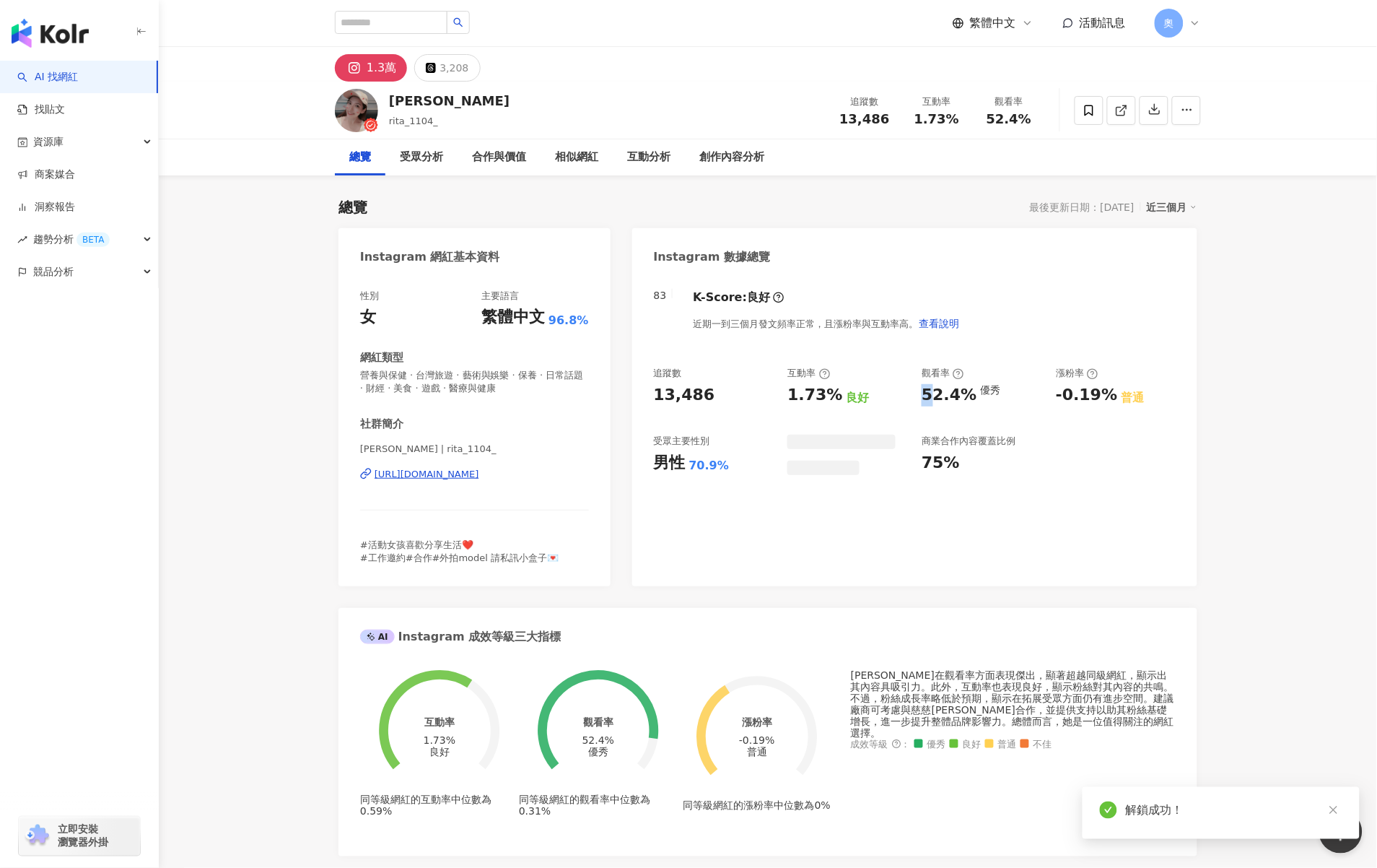
drag, startPoint x: 920, startPoint y: 391, endPoint x: 971, endPoint y: 400, distance: 51.8
click at [971, 400] on div "追蹤數 13,486 互動率 1.73% 良好 觀看率 52.4% 優秀 漲粉率 -0.19% 普通 受眾主要性別 男性 70.9% 商業合作內容覆蓋比例 7…" at bounding box center [914, 421] width 522 height 108
drag, startPoint x: 1051, startPoint y: 395, endPoint x: 1029, endPoint y: 341, distance: 58.3
click at [1119, 408] on div "追蹤數 13,486 互動率 1.73% 良好 觀看率 52.4% 優秀 漲粉率 -0.19% 普通 受眾主要性別 男性 70.9% 受眾主要年齡 25-34…" at bounding box center [914, 420] width 522 height 107
click at [461, 70] on div "3,208" at bounding box center [454, 68] width 29 height 20
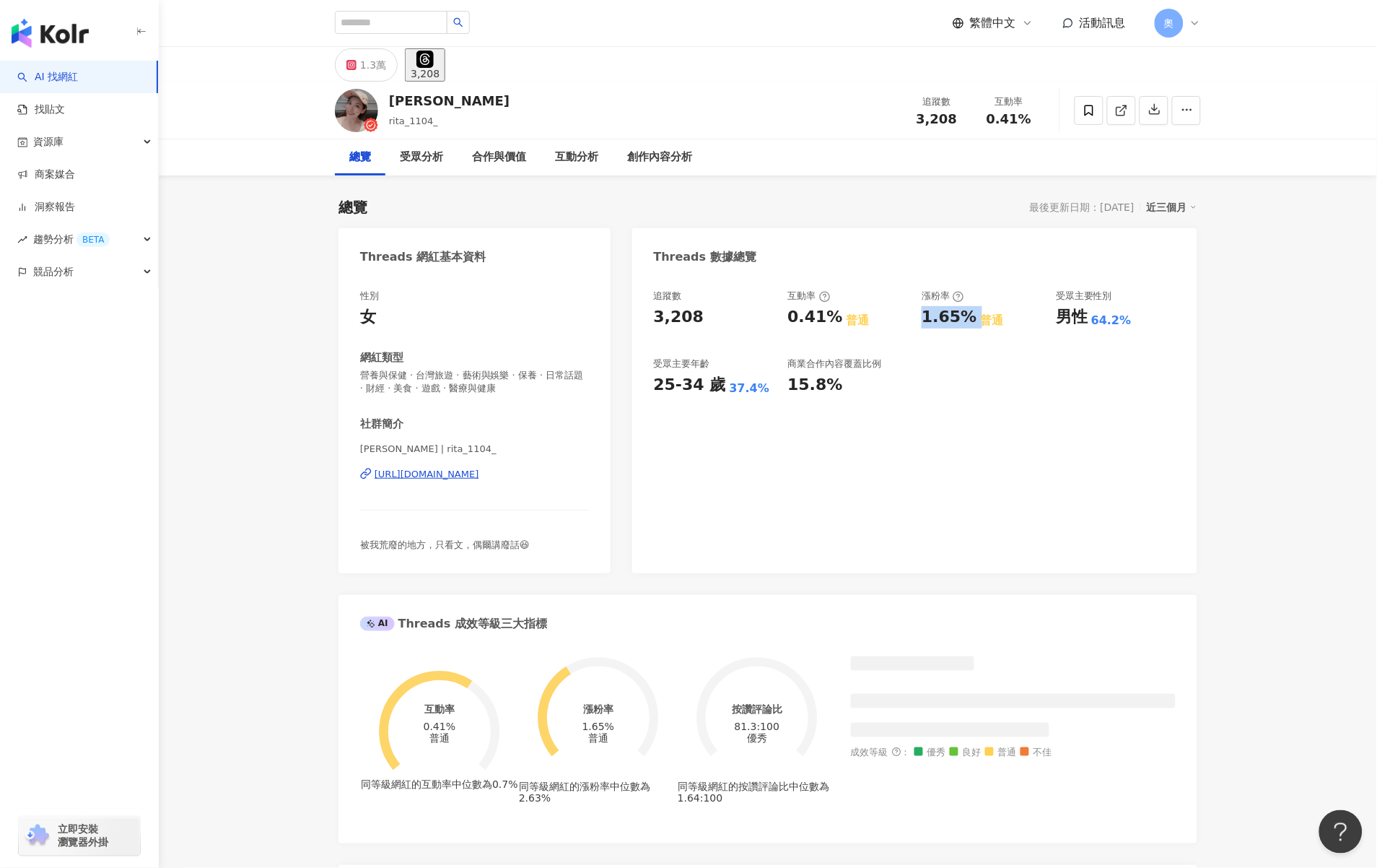
click at [434, 70] on button "3,208" at bounding box center [425, 65] width 41 height 33
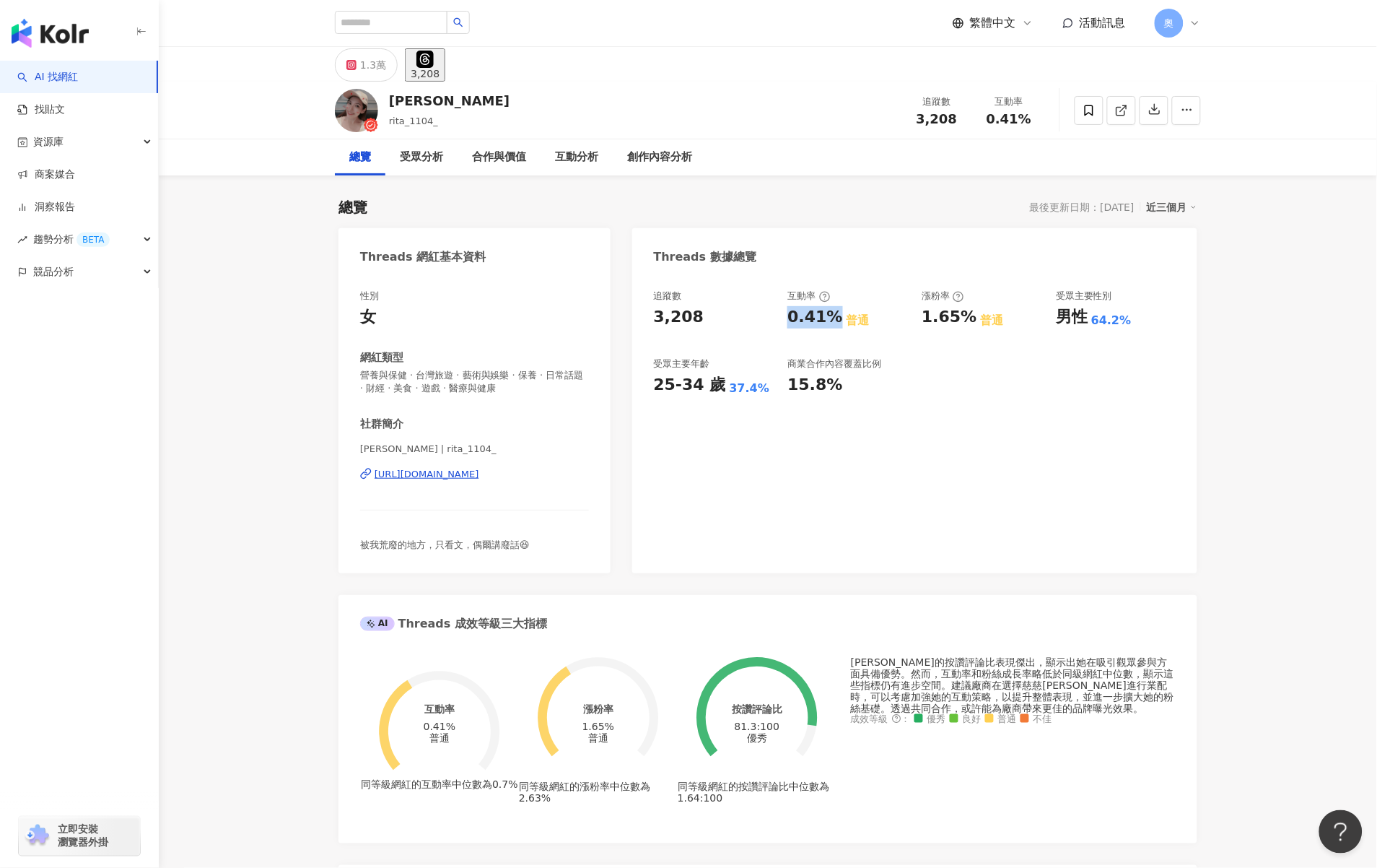
drag, startPoint x: 784, startPoint y: 321, endPoint x: 833, endPoint y: 321, distance: 49.0
click at [833, 321] on div "追蹤數 3,208 互動率 0.41% 普通 漲粉率 1.65% 普通 受眾主要性別 男性 64.2% 受眾主要年齡 25-34 歲 37.4% 商業合作內容…" at bounding box center [914, 343] width 522 height 107
drag, startPoint x: 922, startPoint y: 315, endPoint x: 972, endPoint y: 317, distance: 50.0
click at [972, 317] on div "追蹤數 3,208 互動率 0.41% 普通 漲粉率 1.65% 普通 受眾主要性別 男性 64.2% 受眾主要年齡 25-34 歲 37.4% 商業合作內容…" at bounding box center [914, 343] width 522 height 107
copy div "1.65%"
